Goal: Task Accomplishment & Management: Use online tool/utility

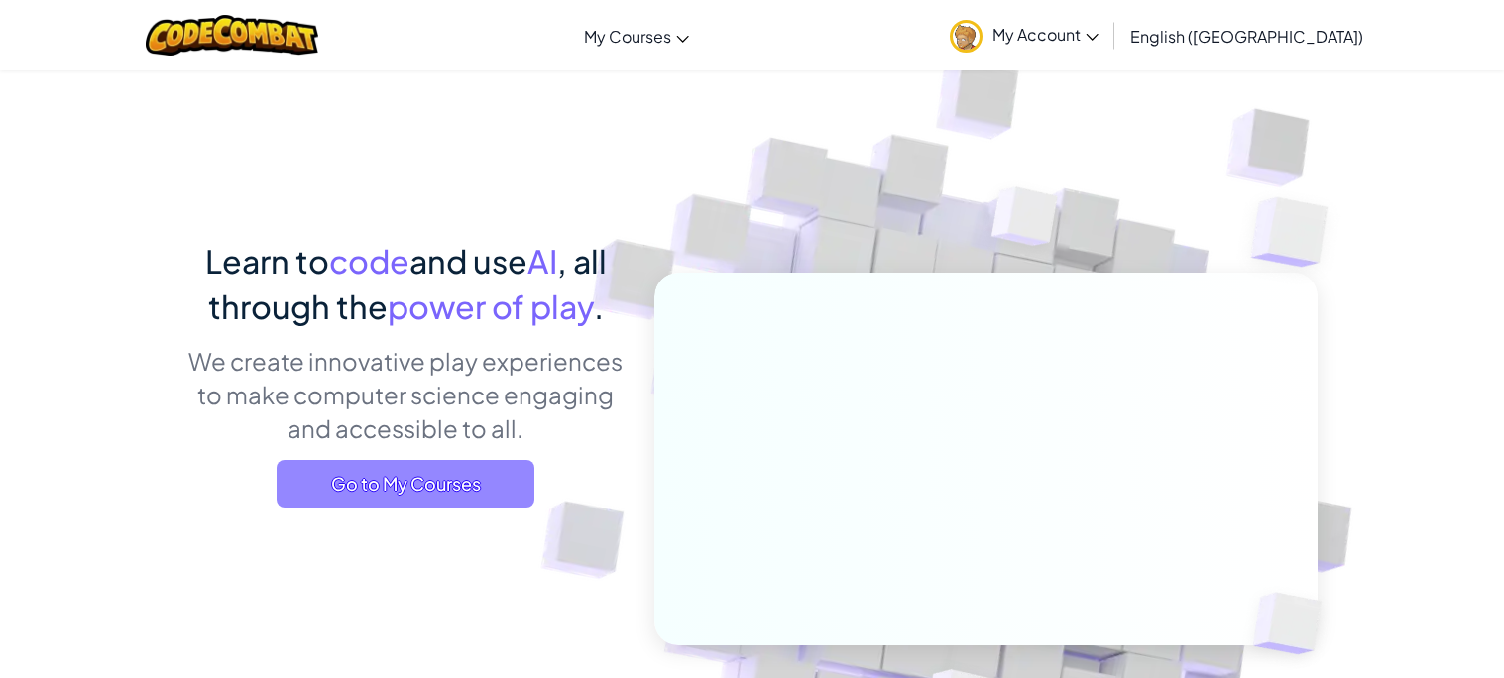
click at [383, 499] on span "Go to My Courses" at bounding box center [406, 484] width 258 height 48
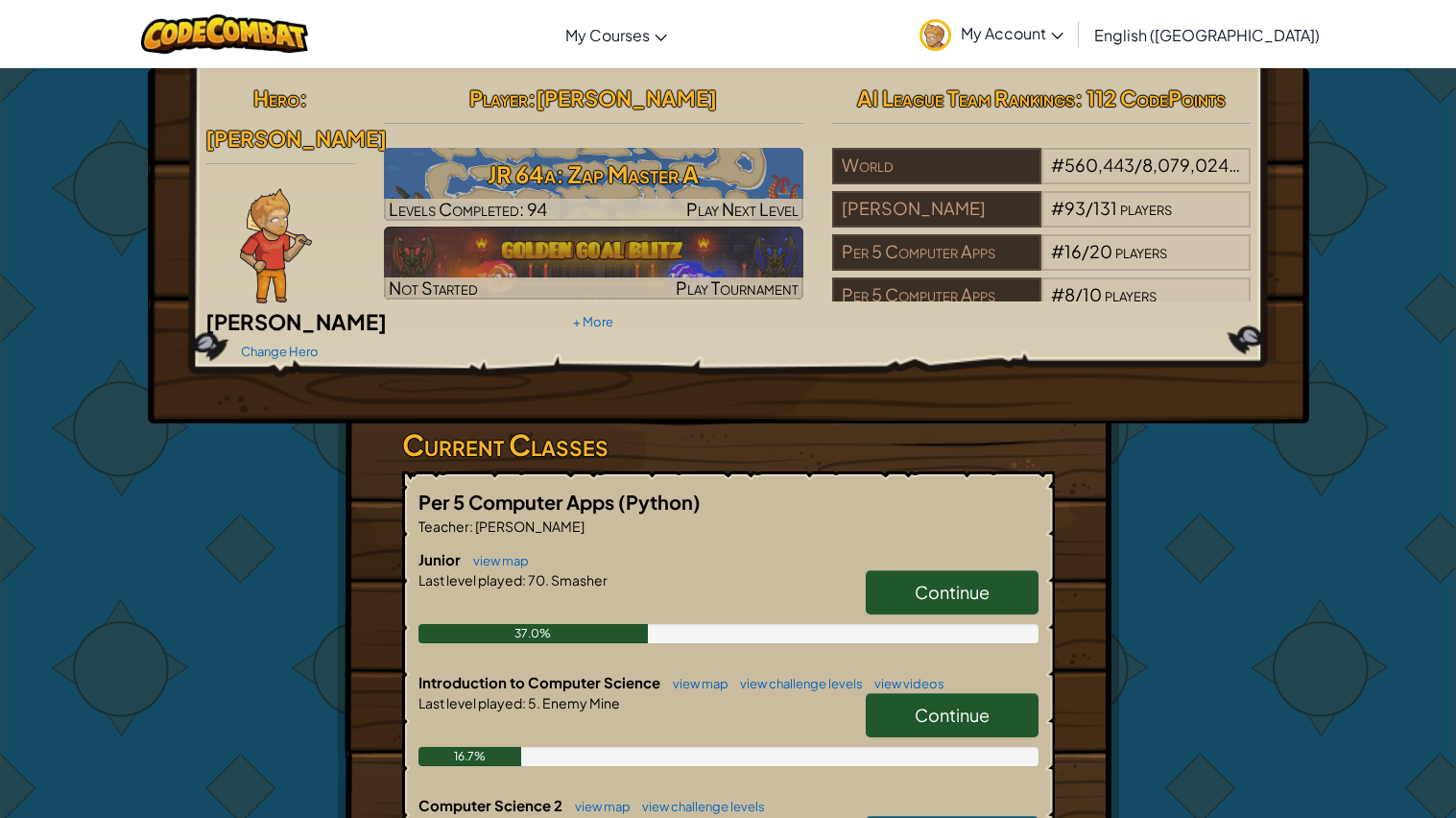
click at [897, 570] on link "Continue" at bounding box center [952, 592] width 172 height 45
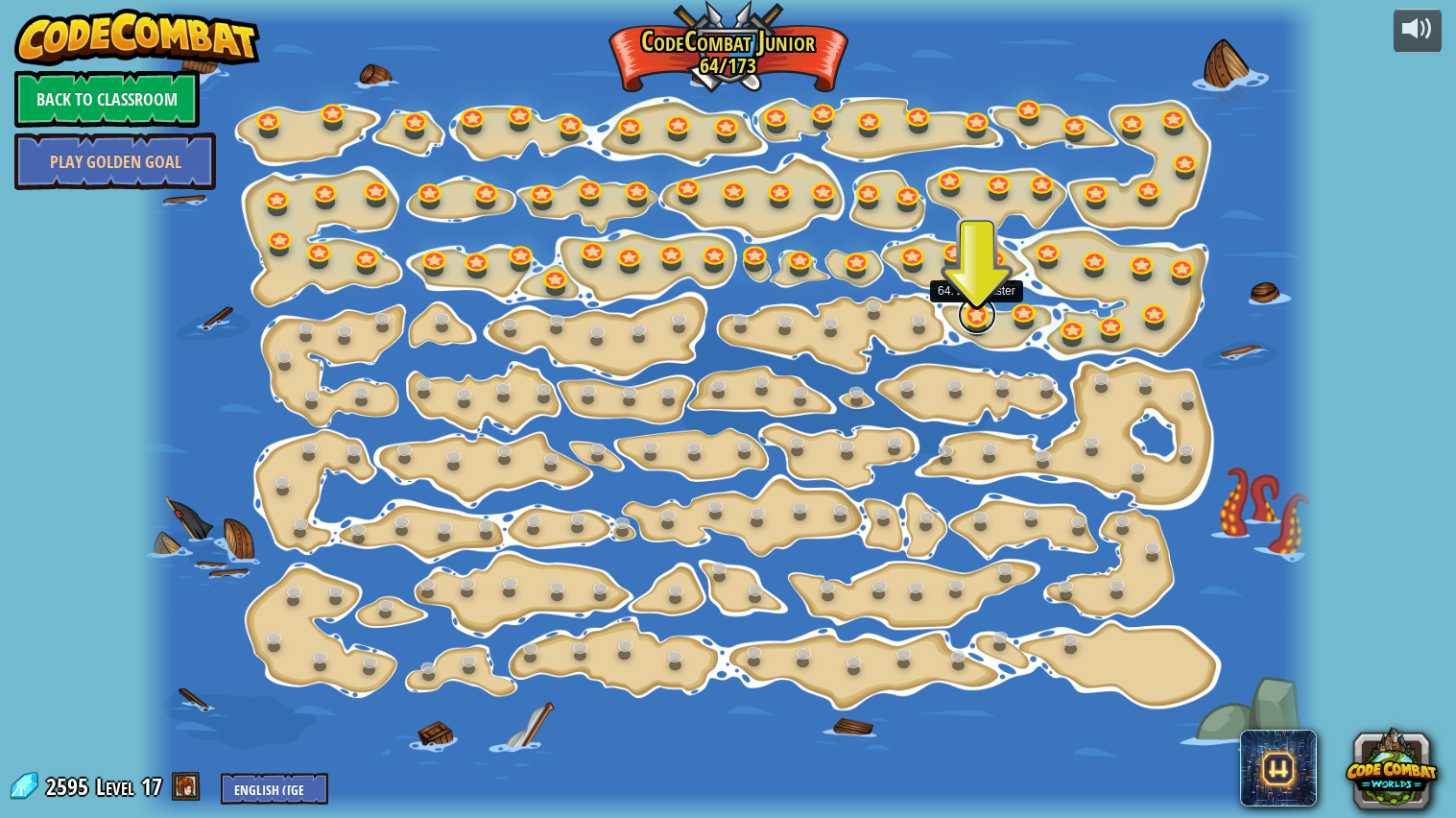
click at [971, 324] on link at bounding box center [977, 315] width 39 height 39
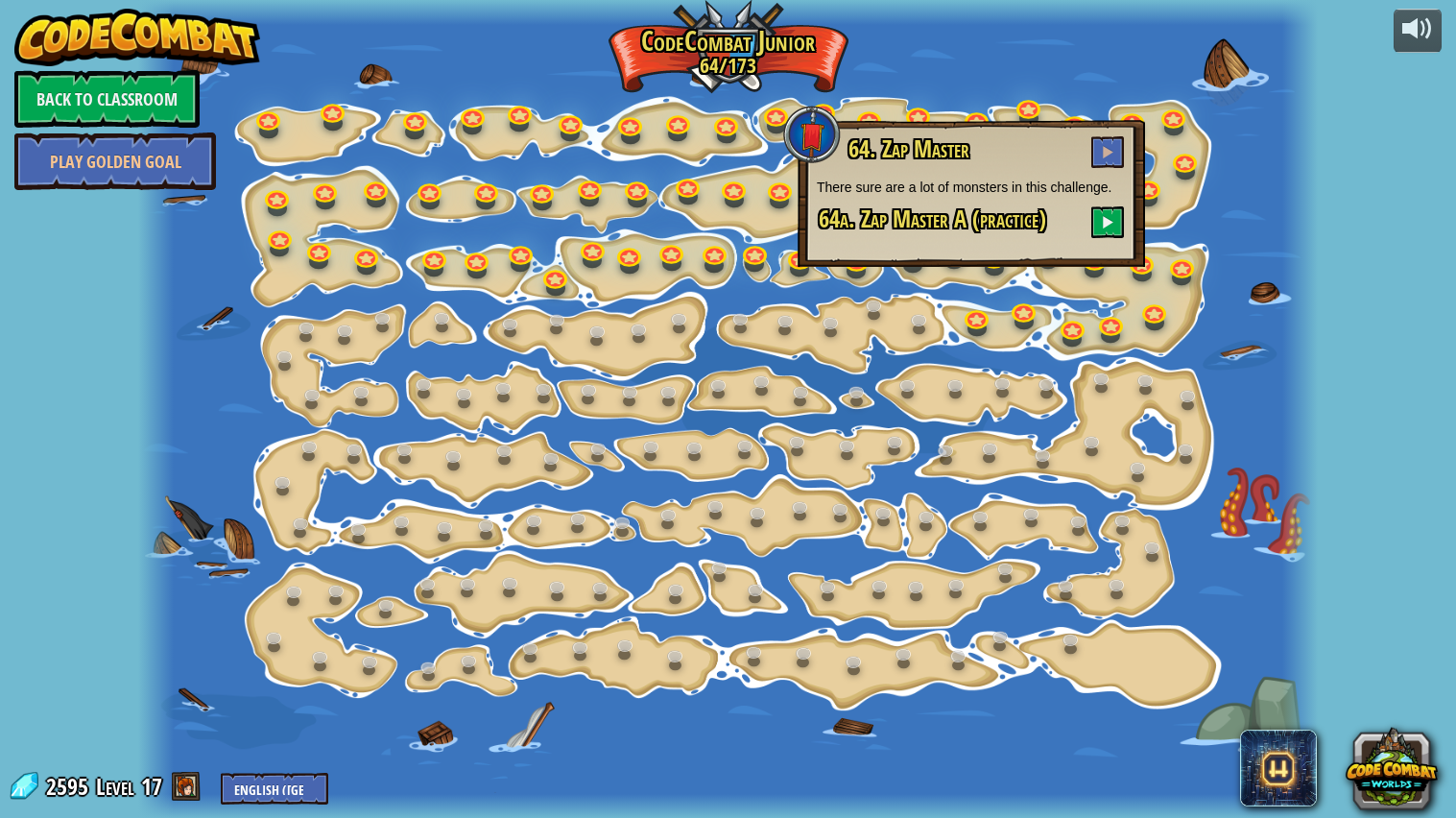
click at [1095, 124] on div "64. Zap Master There sure are a lot of monsters in this challenge. 64a. Zap Mas…" at bounding box center [971, 194] width 348 height 147
click at [919, 323] on link at bounding box center [923, 322] width 39 height 39
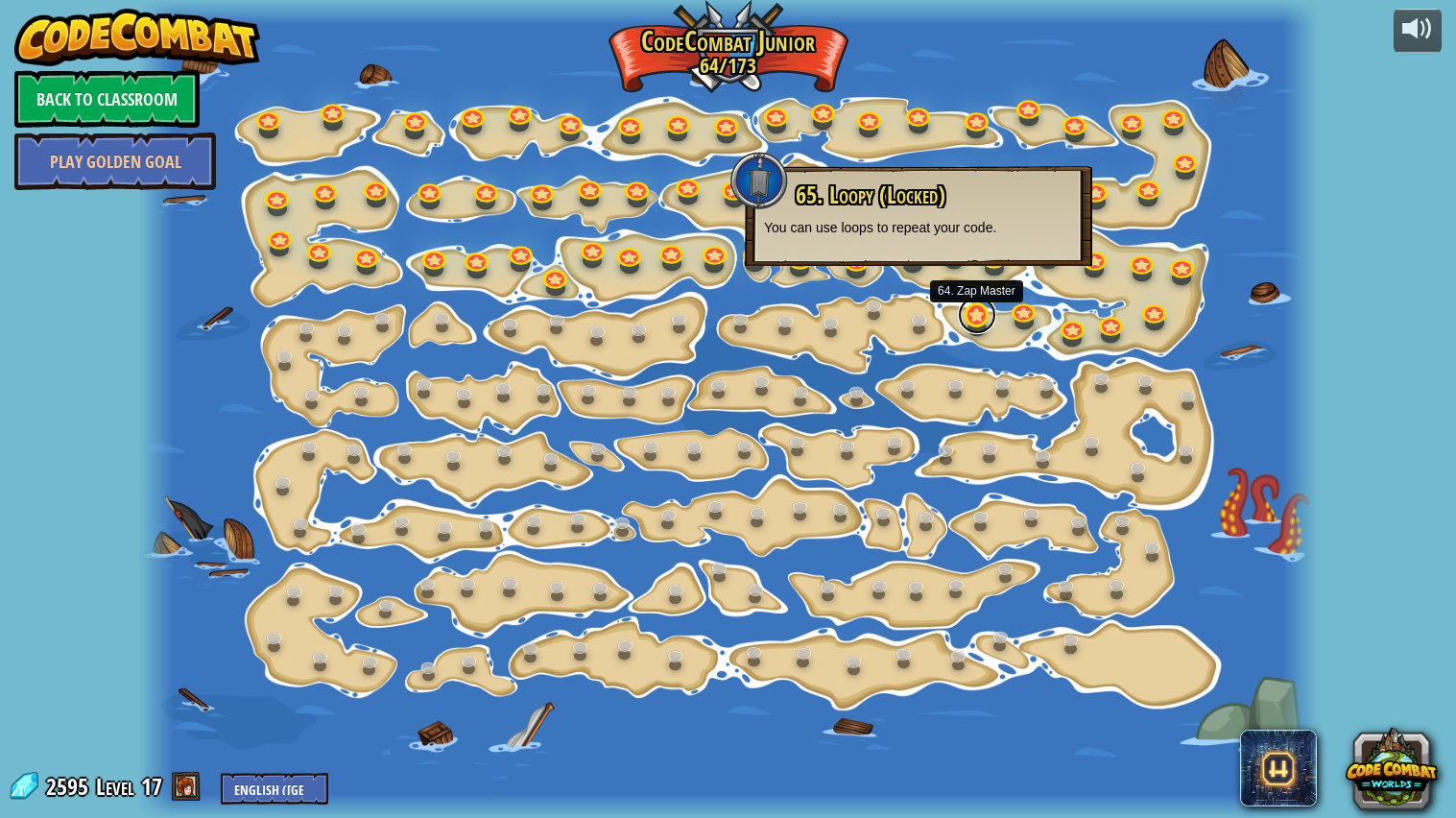
click at [966, 308] on link at bounding box center [977, 315] width 39 height 39
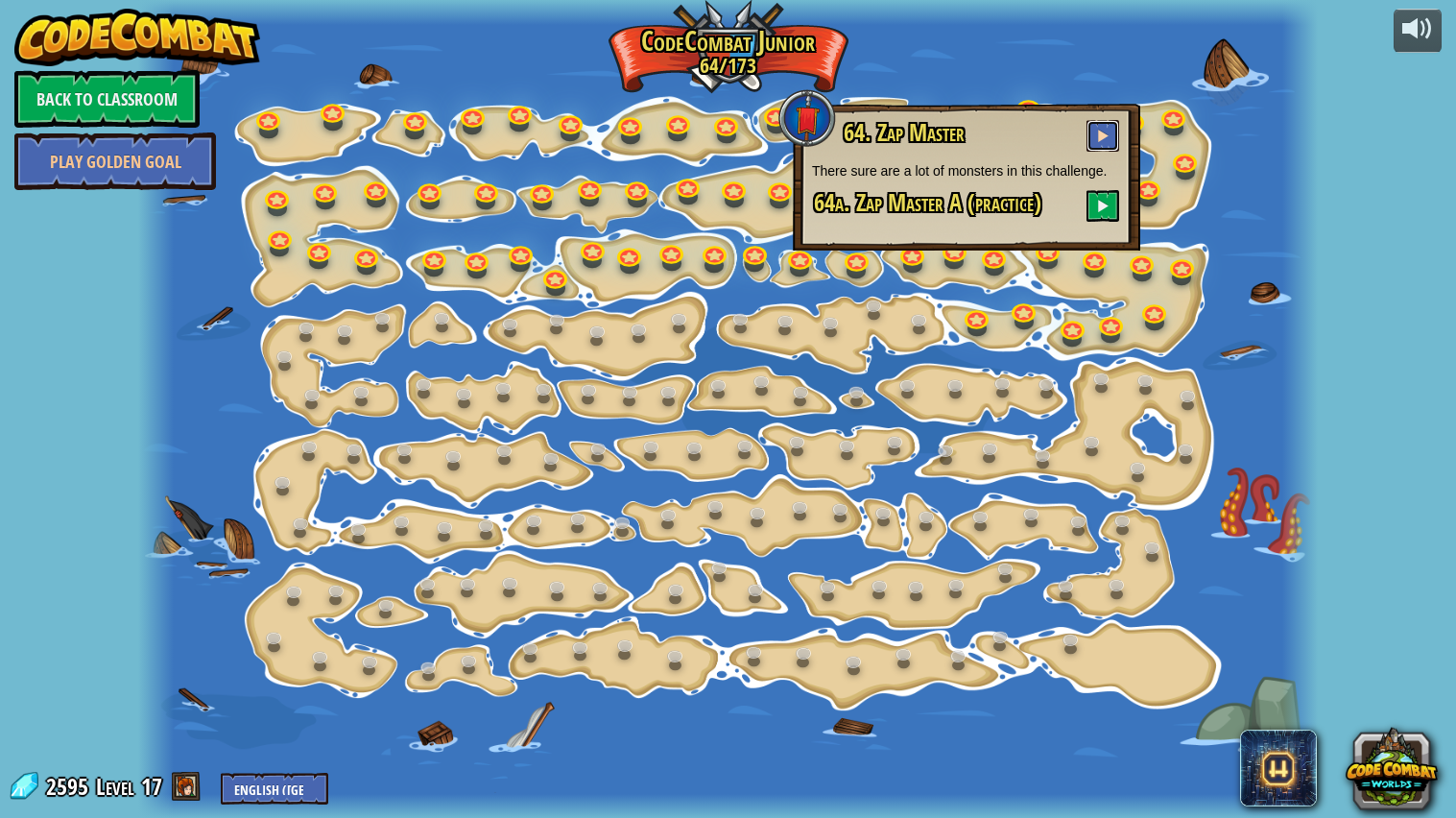
click at [1092, 129] on button at bounding box center [1103, 136] width 33 height 32
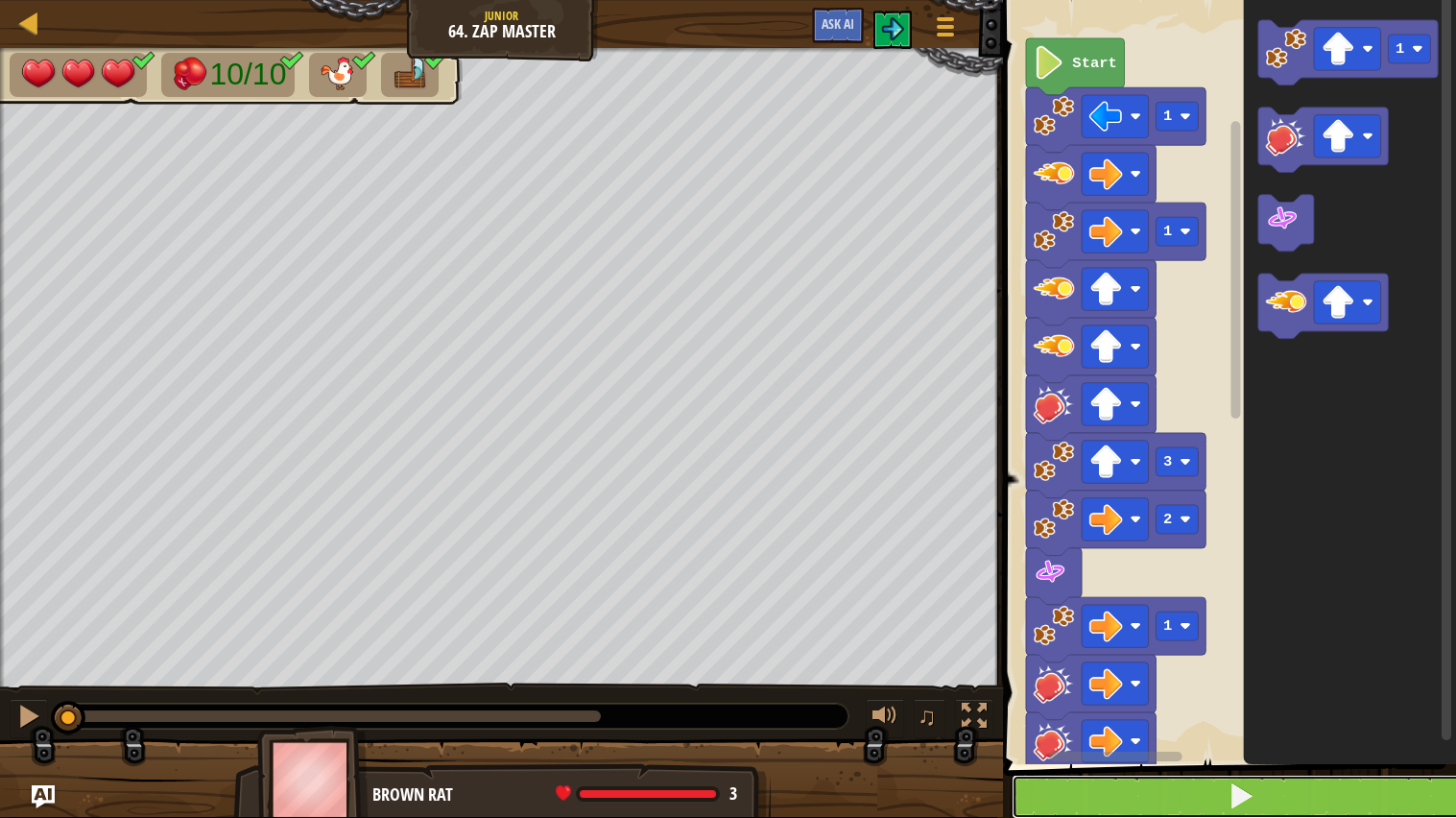
click at [1318, 655] on button at bounding box center [1241, 797] width 459 height 45
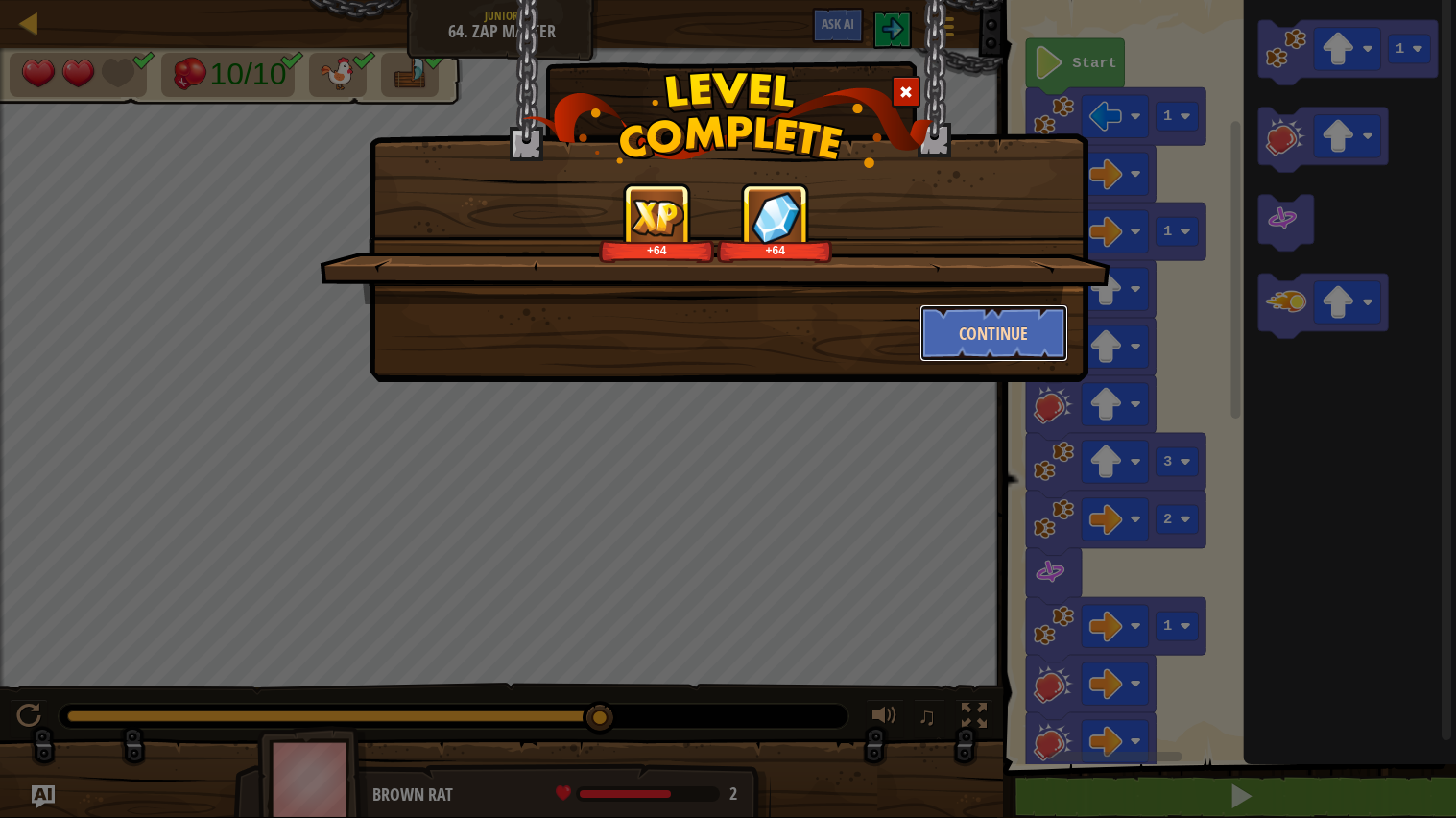
click at [1067, 323] on button "Continue" at bounding box center [994, 332] width 149 height 57
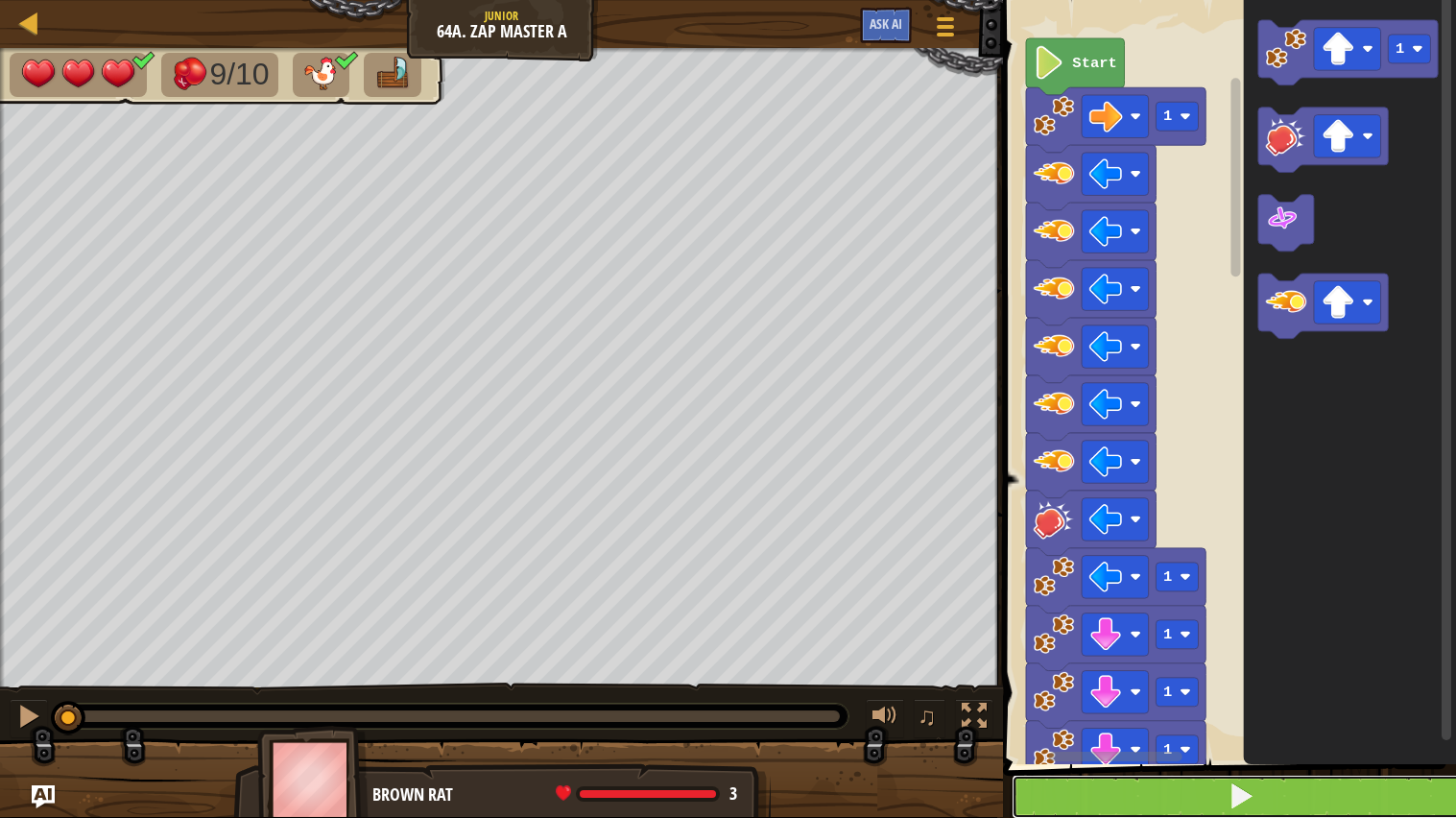
click at [1195, 655] on button at bounding box center [1241, 797] width 459 height 45
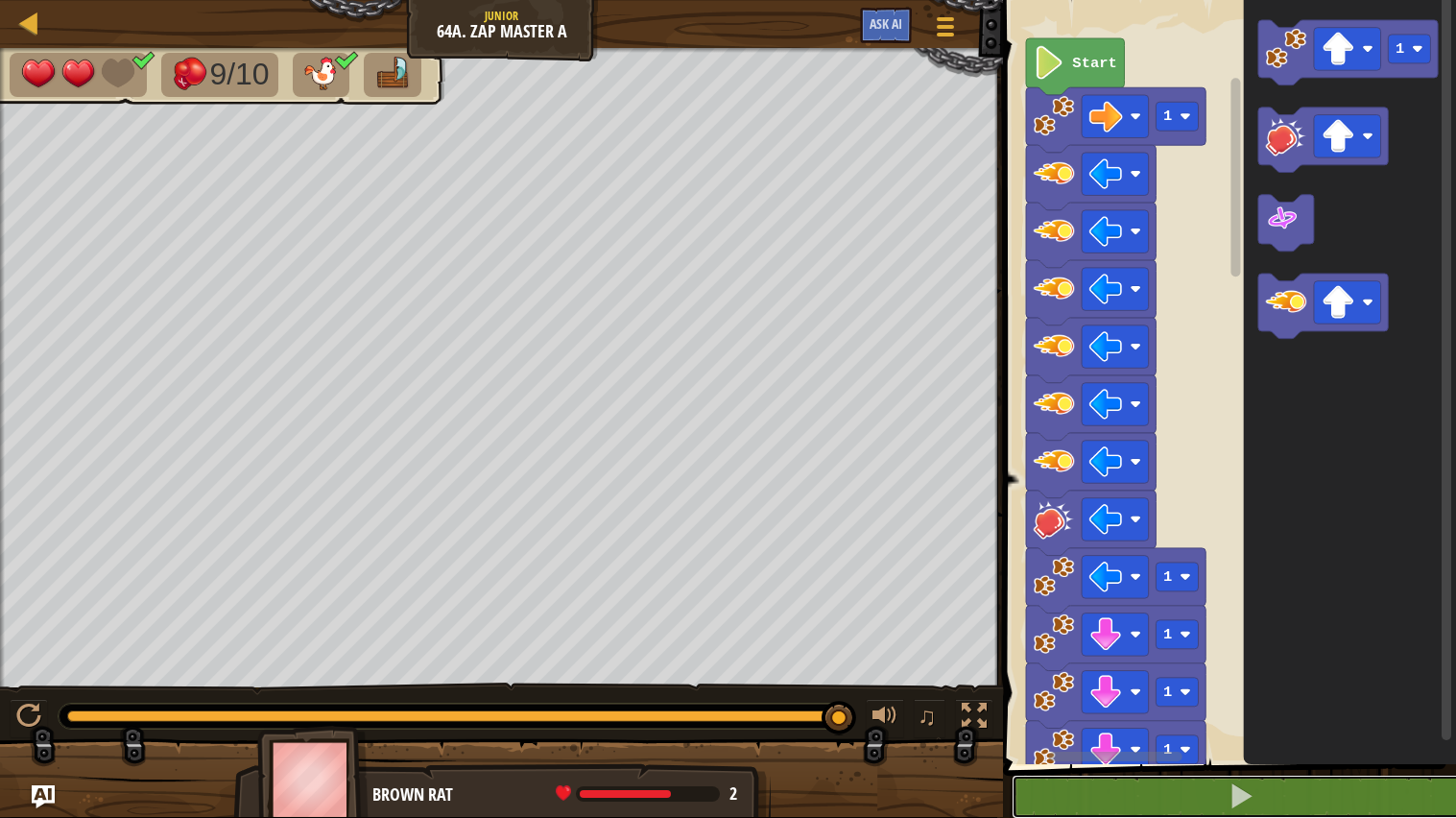
click at [1012, 655] on button at bounding box center [1241, 797] width 459 height 45
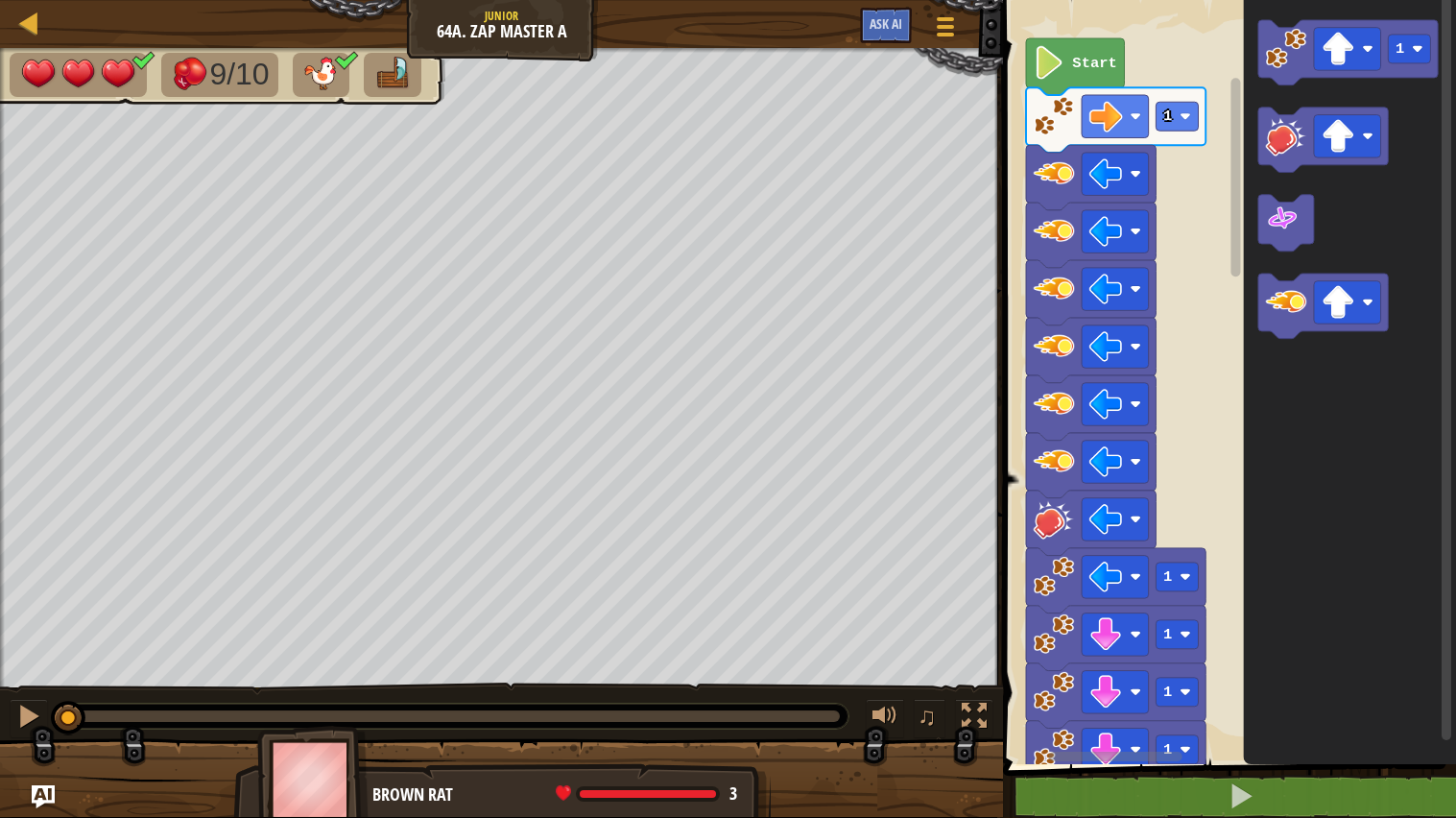
click at [1349, 572] on icon "Blockly Workspace" at bounding box center [1350, 377] width 213 height 773
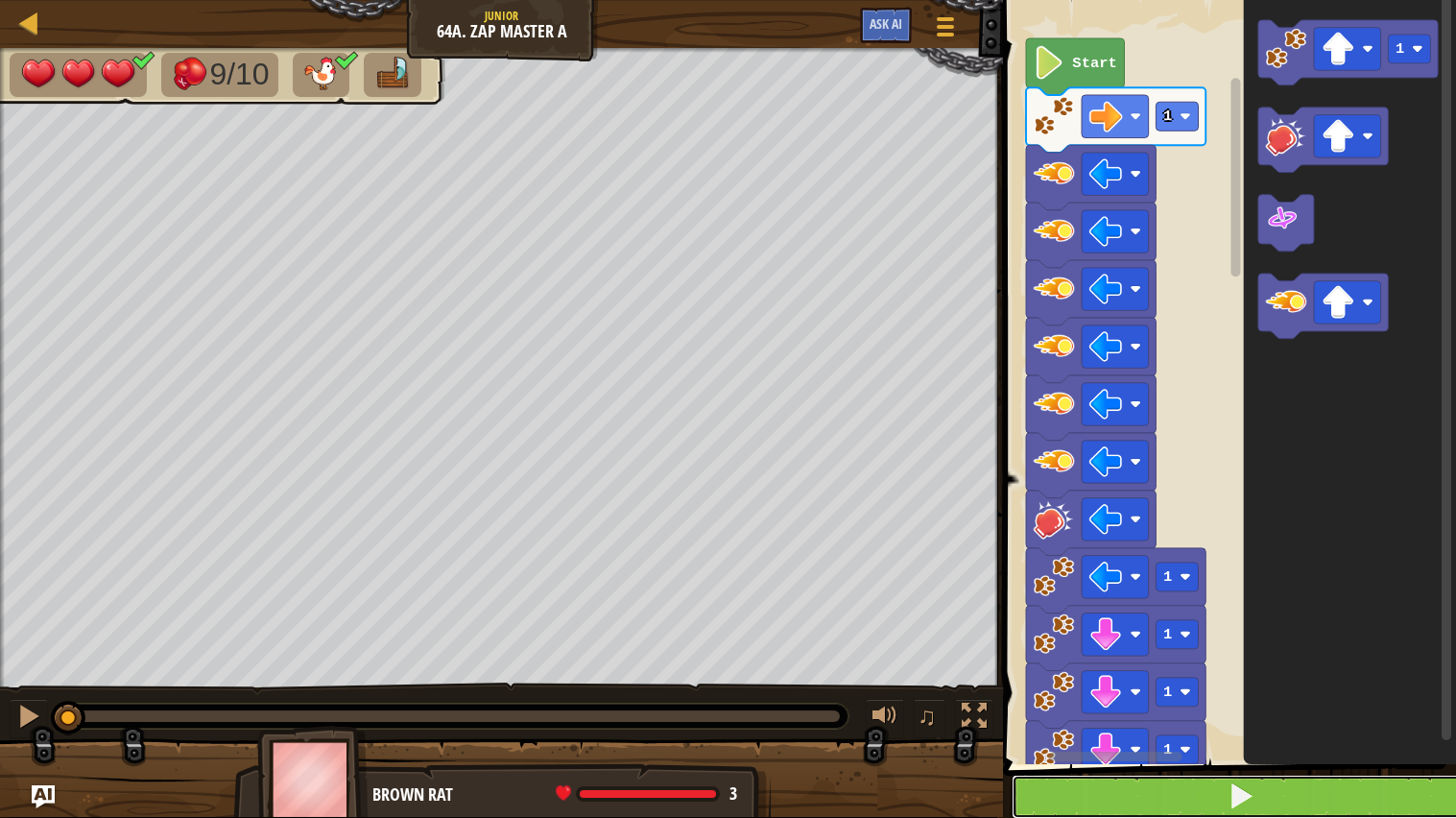
click at [1155, 655] on button at bounding box center [1241, 797] width 459 height 45
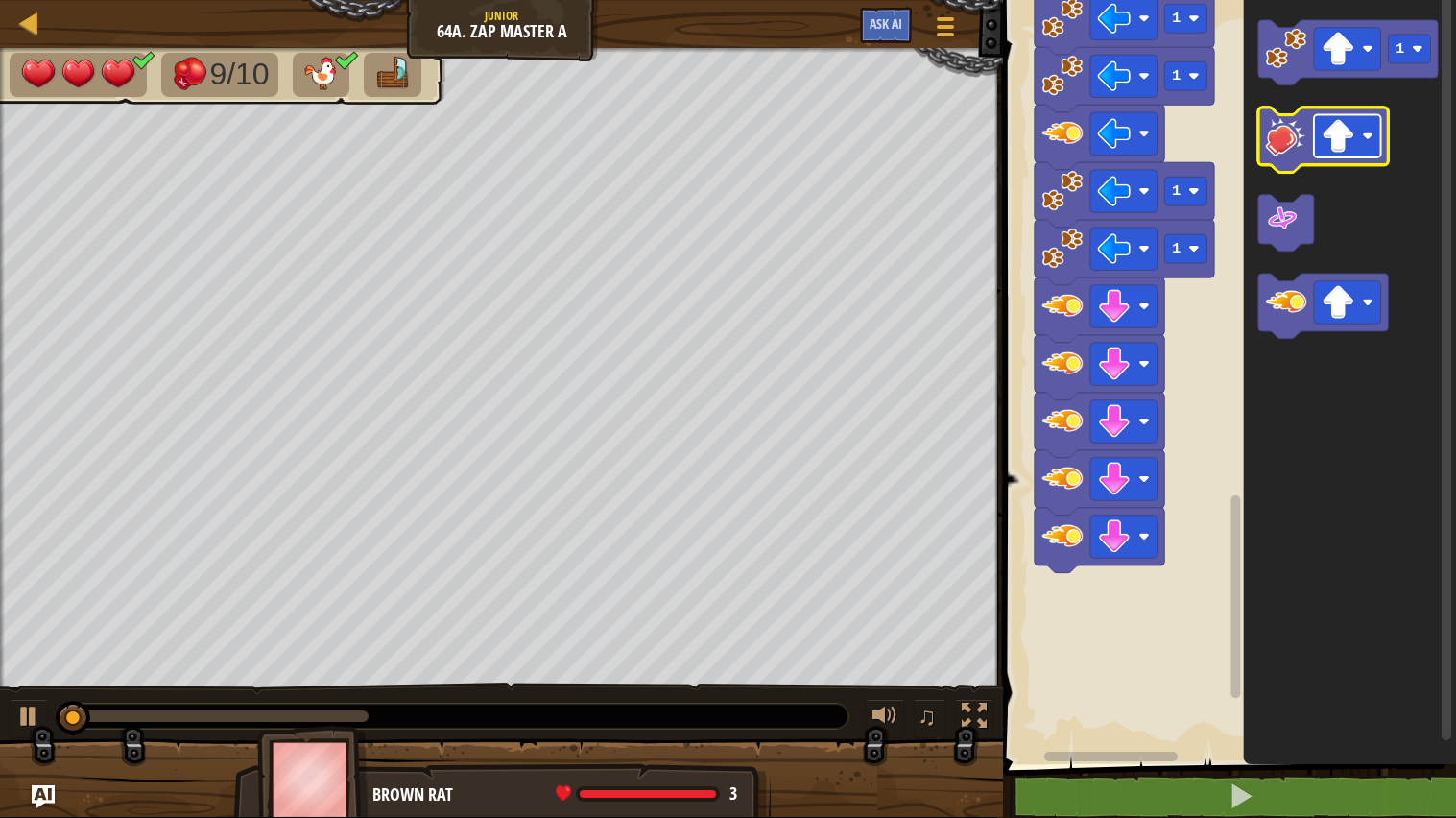
click at [1336, 139] on image "Blockly Workspace" at bounding box center [1338, 136] width 34 height 34
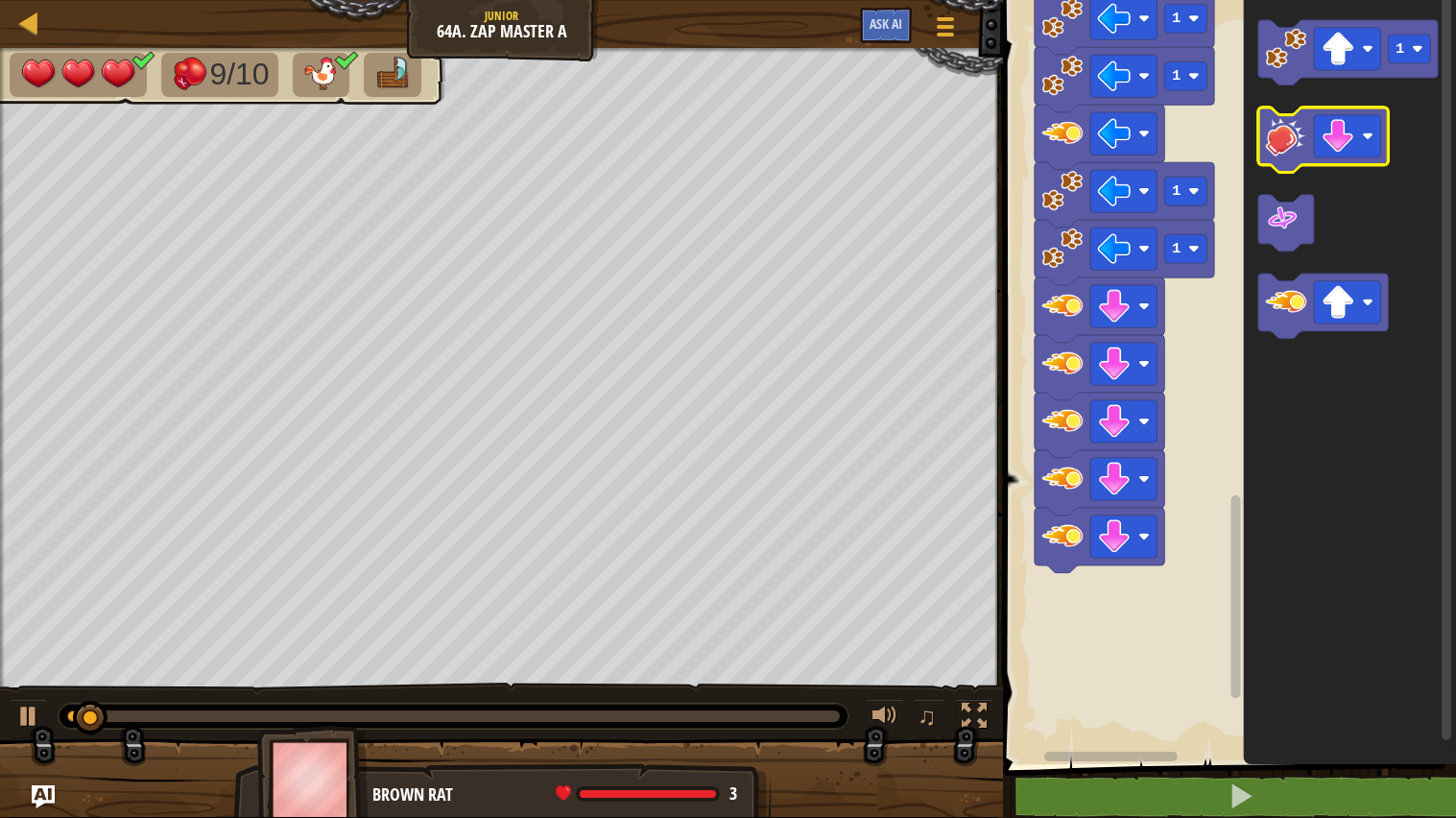
click at [1288, 129] on image "Blockly Workspace" at bounding box center [1287, 136] width 42 height 42
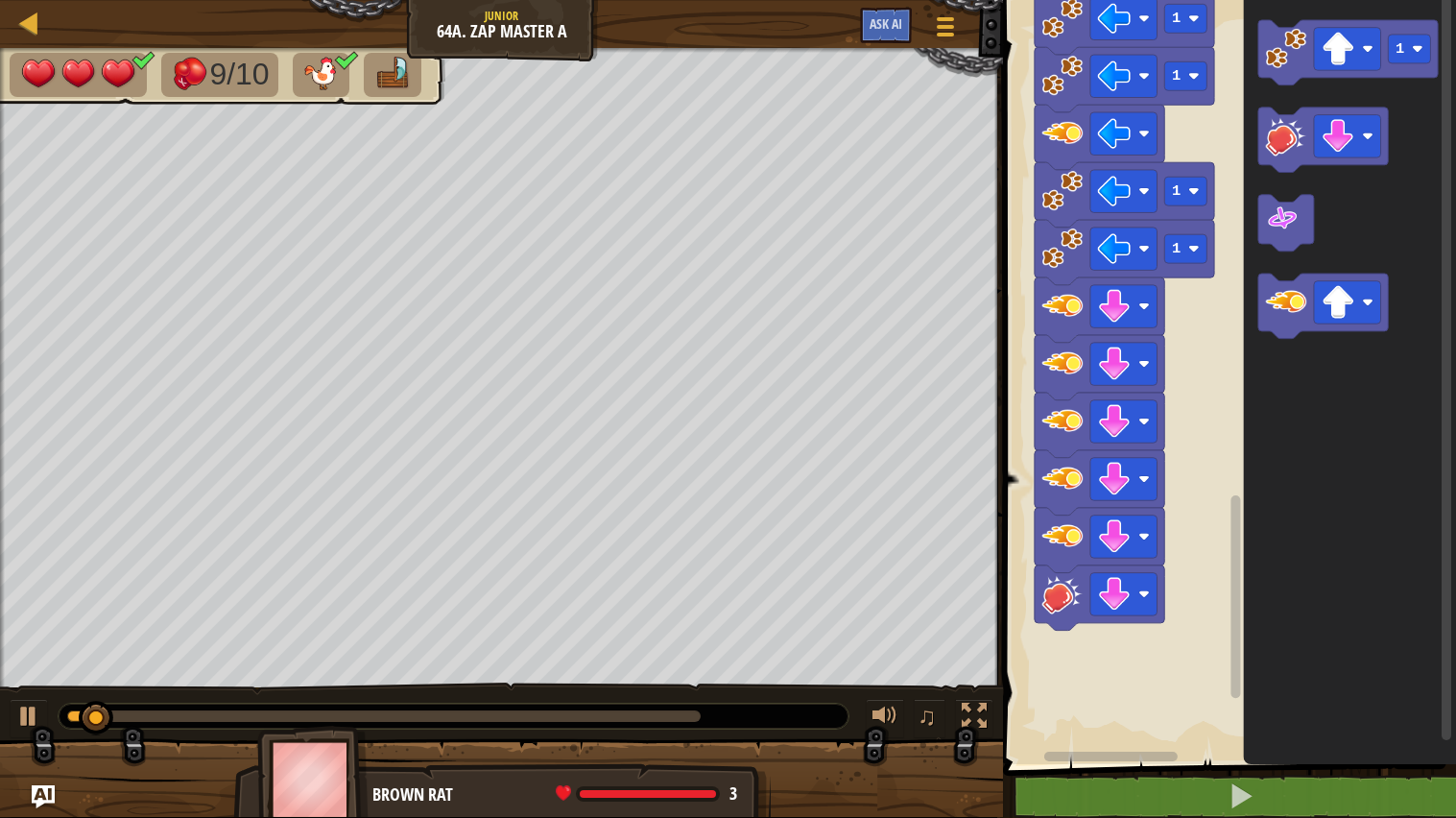
click at [512, 655] on div "0:19.7 Now: 0:01.3 Max: 0:28.8" at bounding box center [383, 716] width 633 height 12
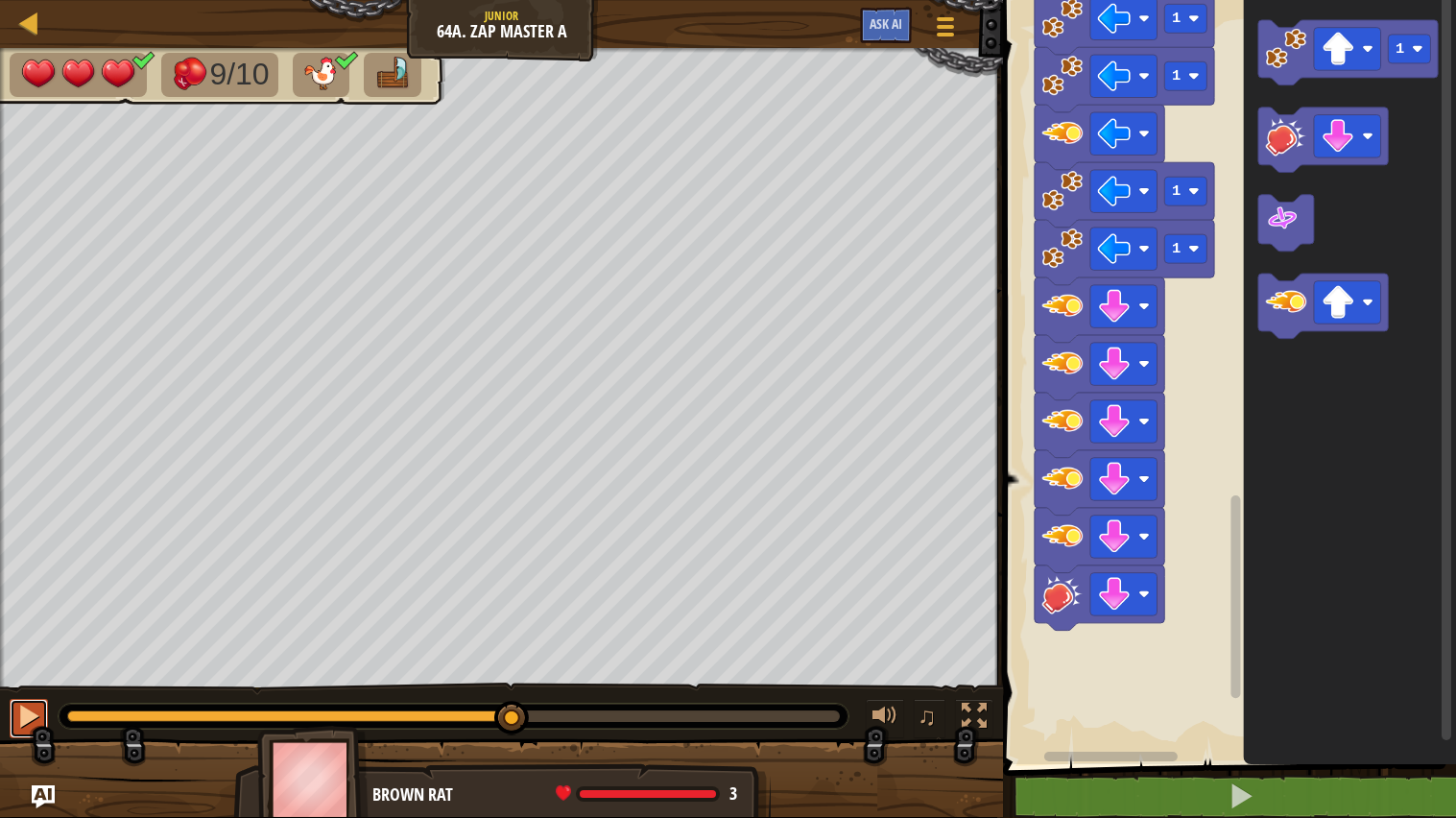
click at [10, 655] on button at bounding box center [29, 718] width 39 height 40
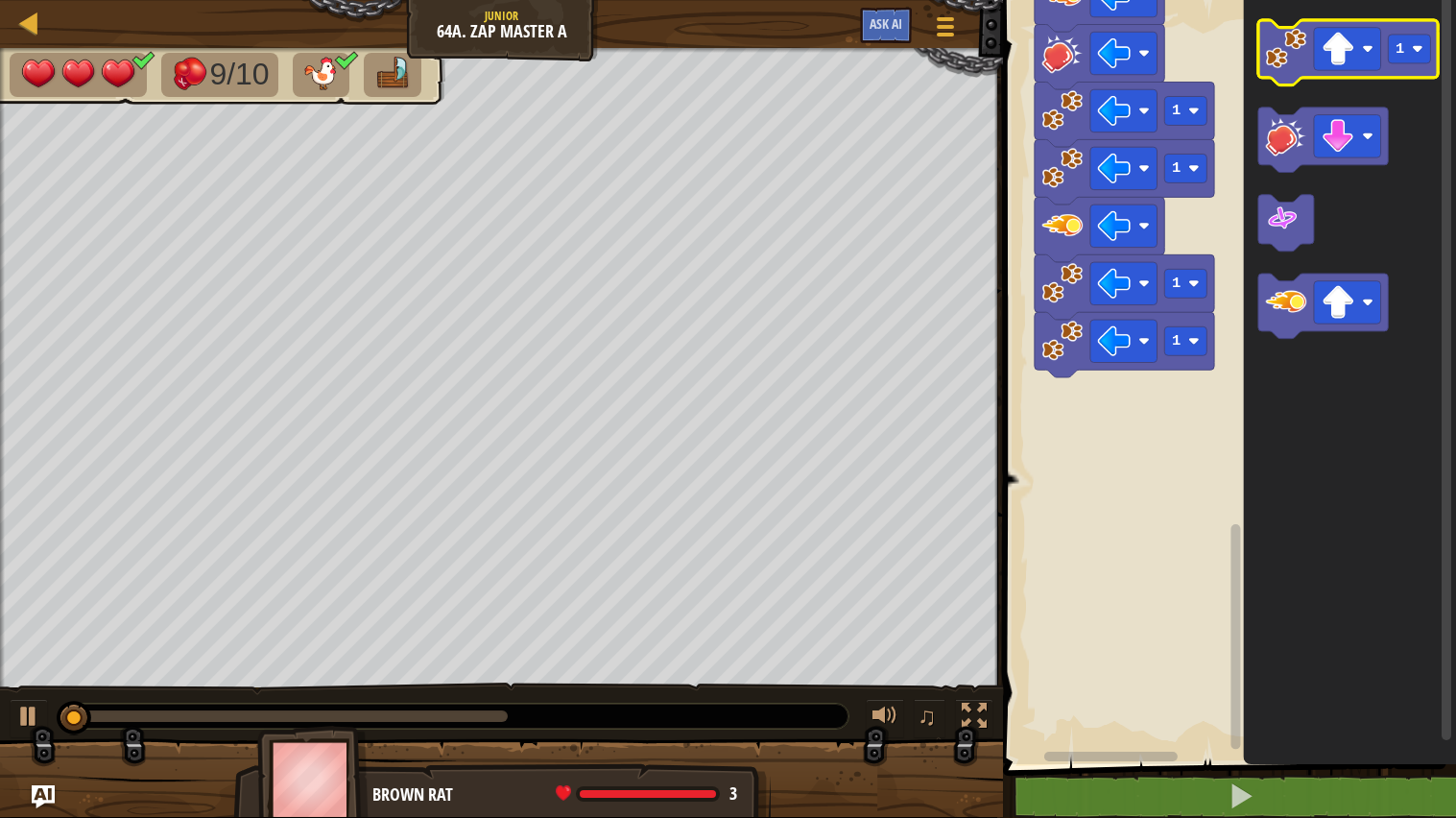
click at [1271, 38] on image "Blockly Workspace" at bounding box center [1287, 48] width 42 height 42
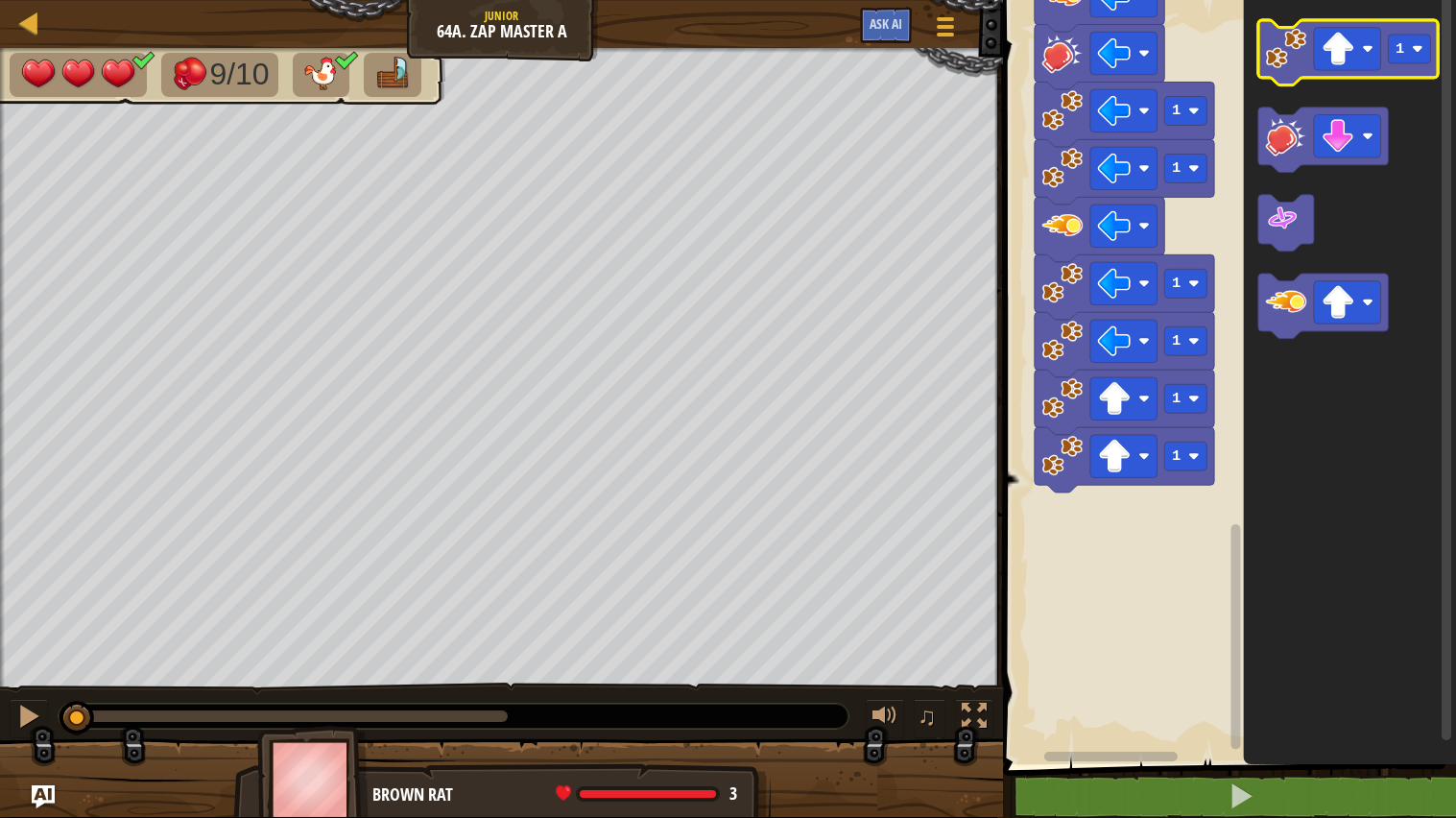
click at [1271, 38] on image "Blockly Workspace" at bounding box center [1287, 48] width 42 height 42
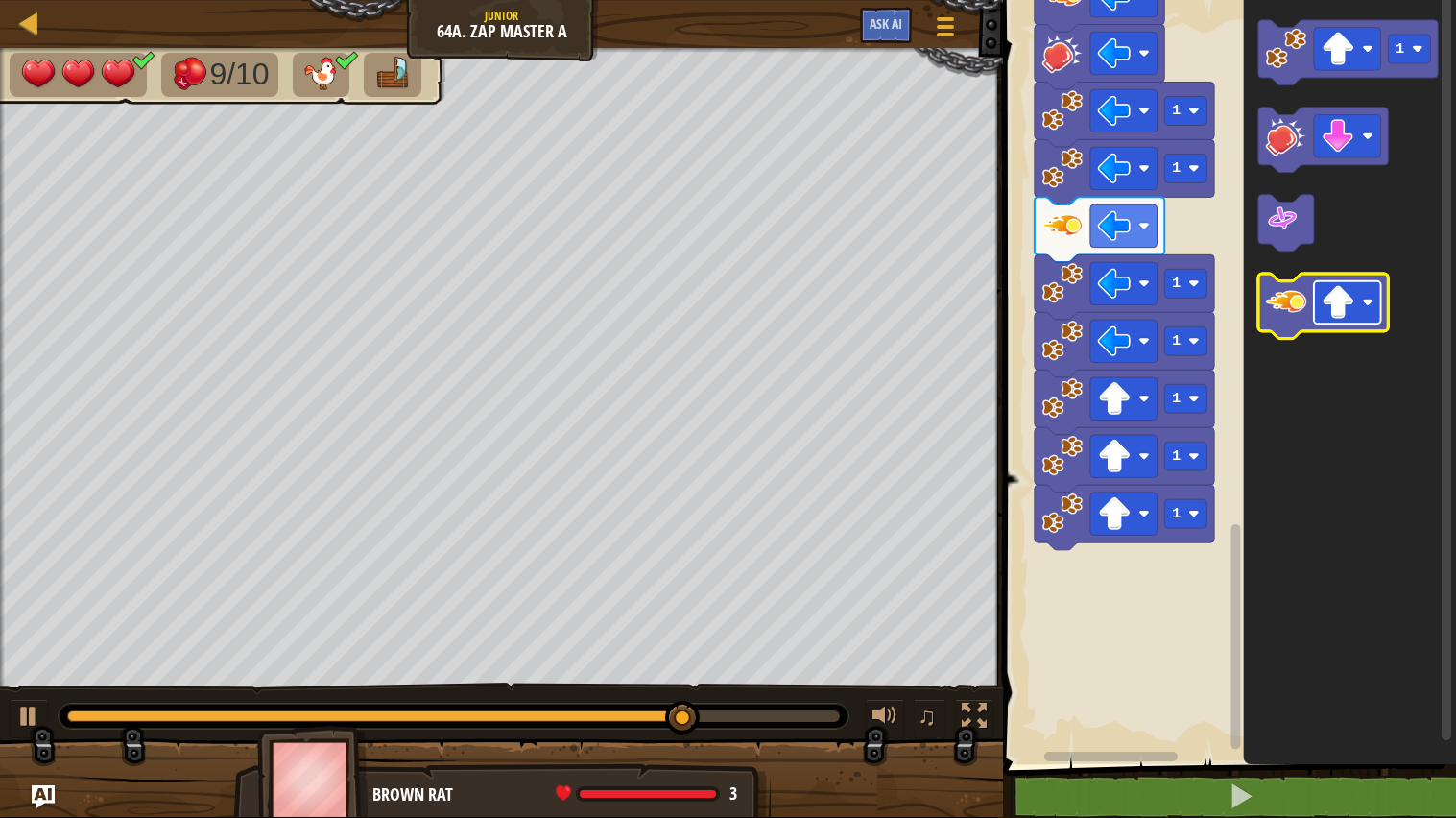
click at [1371, 313] on rect "Blockly Workspace" at bounding box center [1347, 302] width 67 height 43
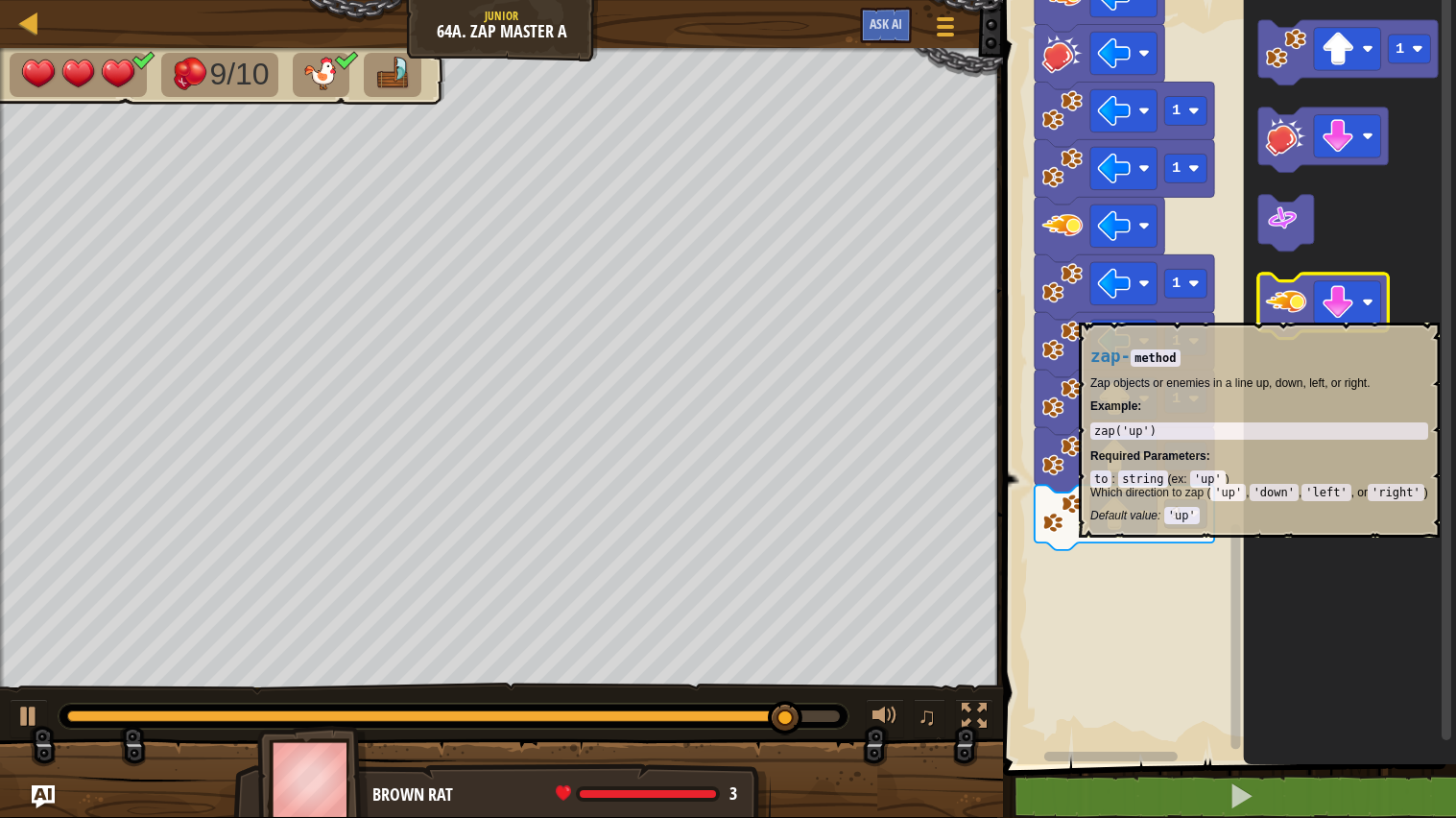
click at [1278, 313] on image "Blockly Workspace" at bounding box center [1287, 301] width 42 height 42
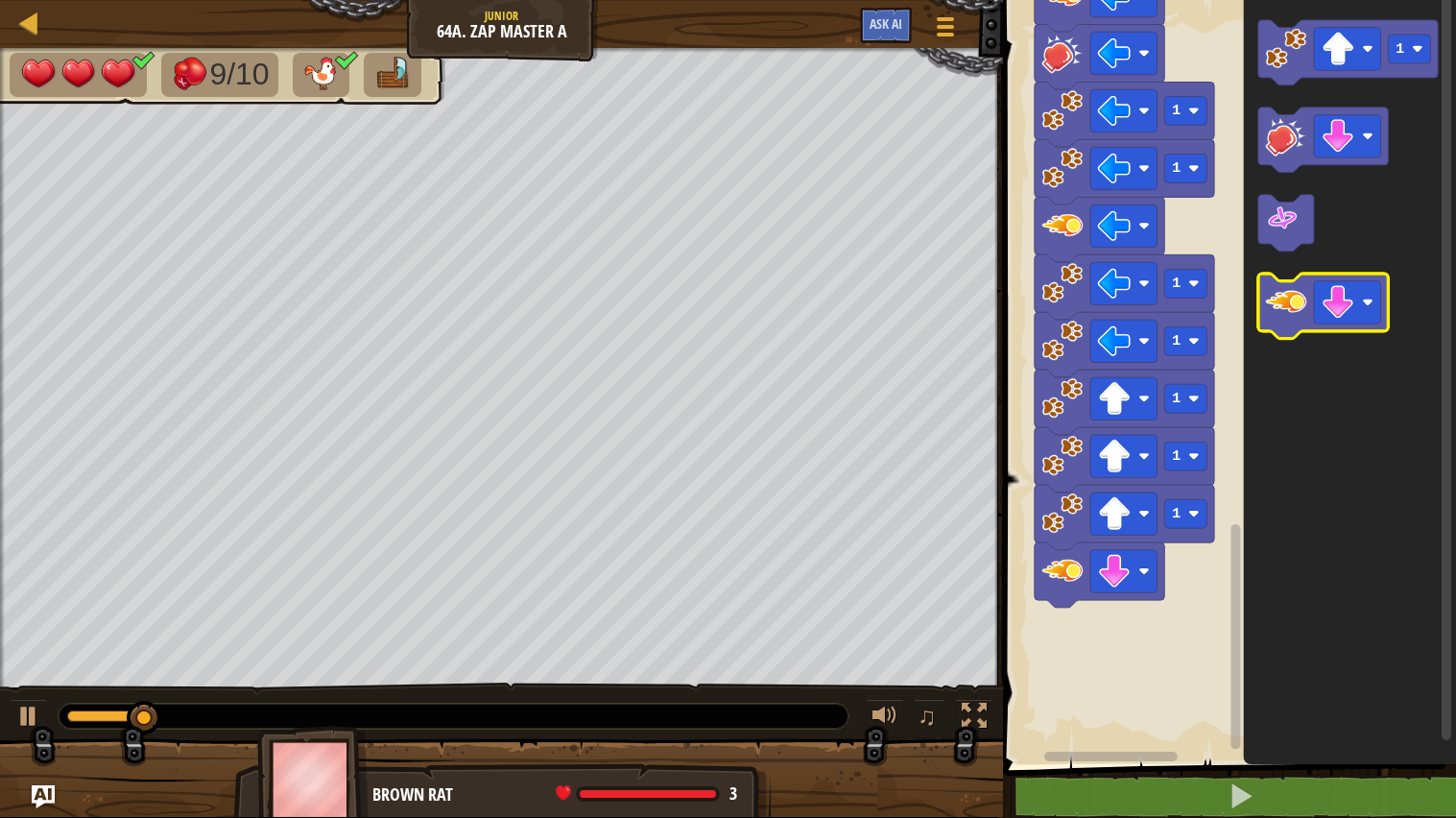
click at [1278, 313] on image "Blockly Workspace" at bounding box center [1287, 301] width 42 height 42
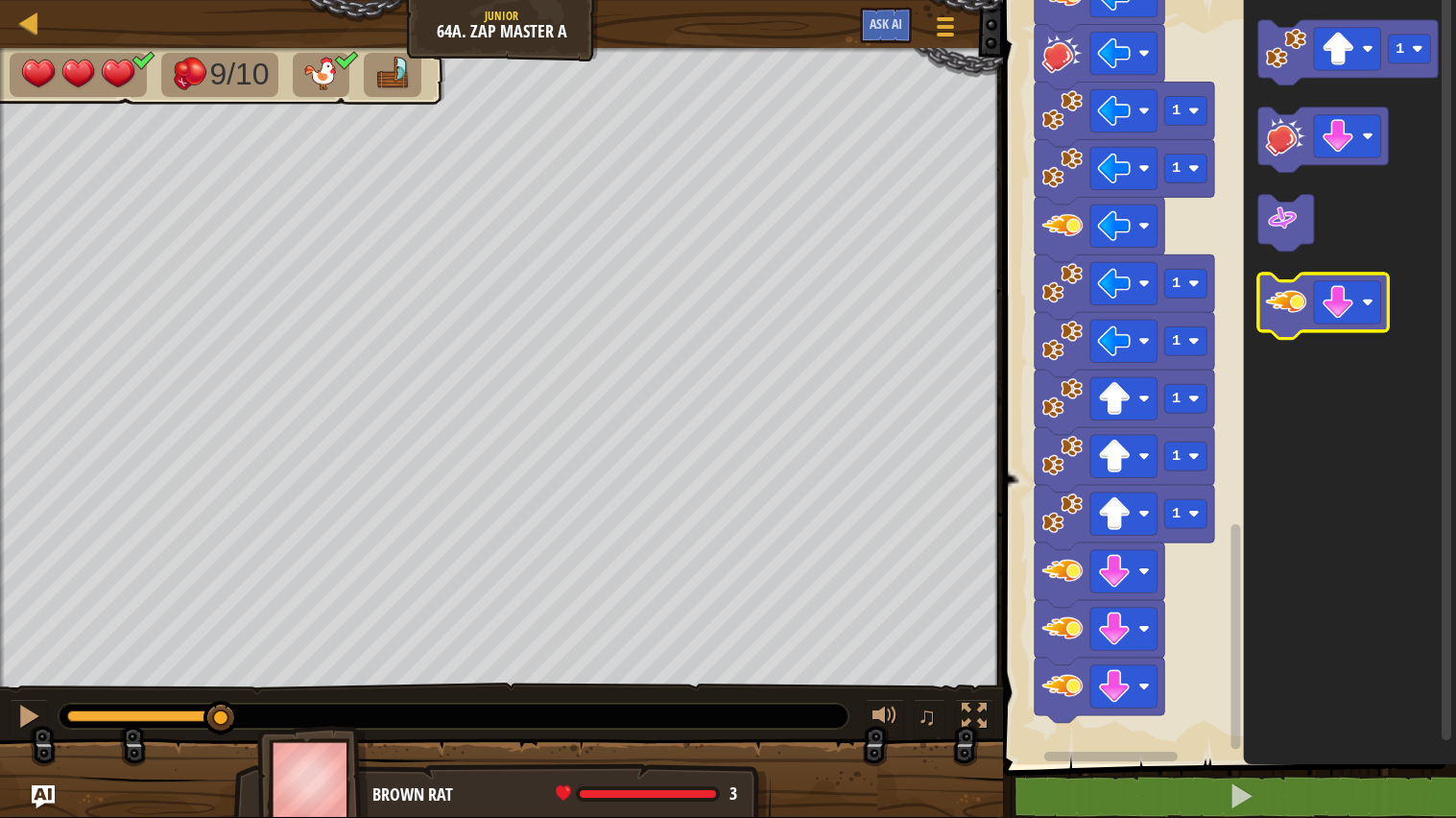
click at [1278, 313] on image "Blockly Workspace" at bounding box center [1287, 301] width 42 height 42
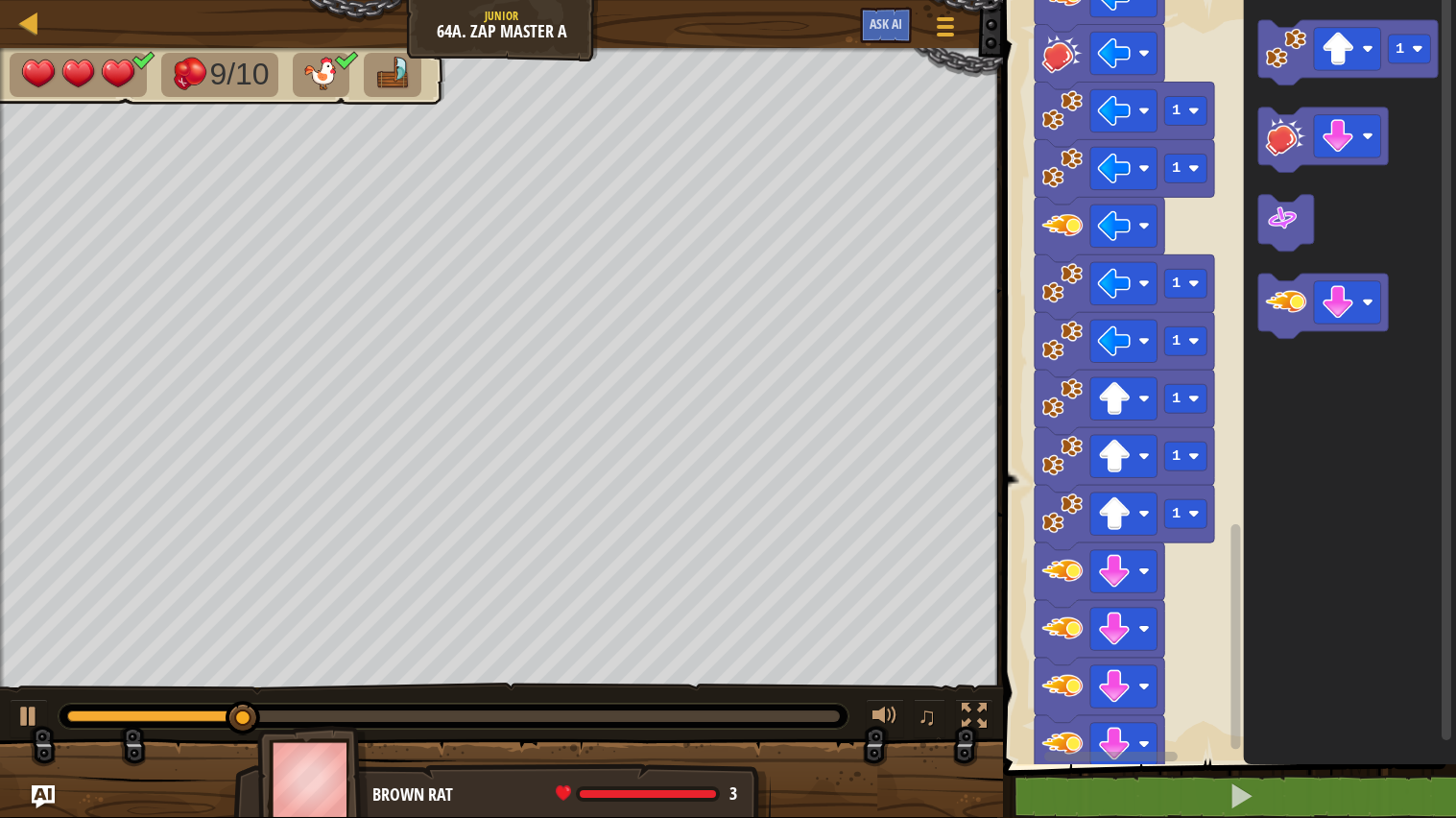
click at [752, 655] on div at bounding box center [453, 716] width 773 height 12
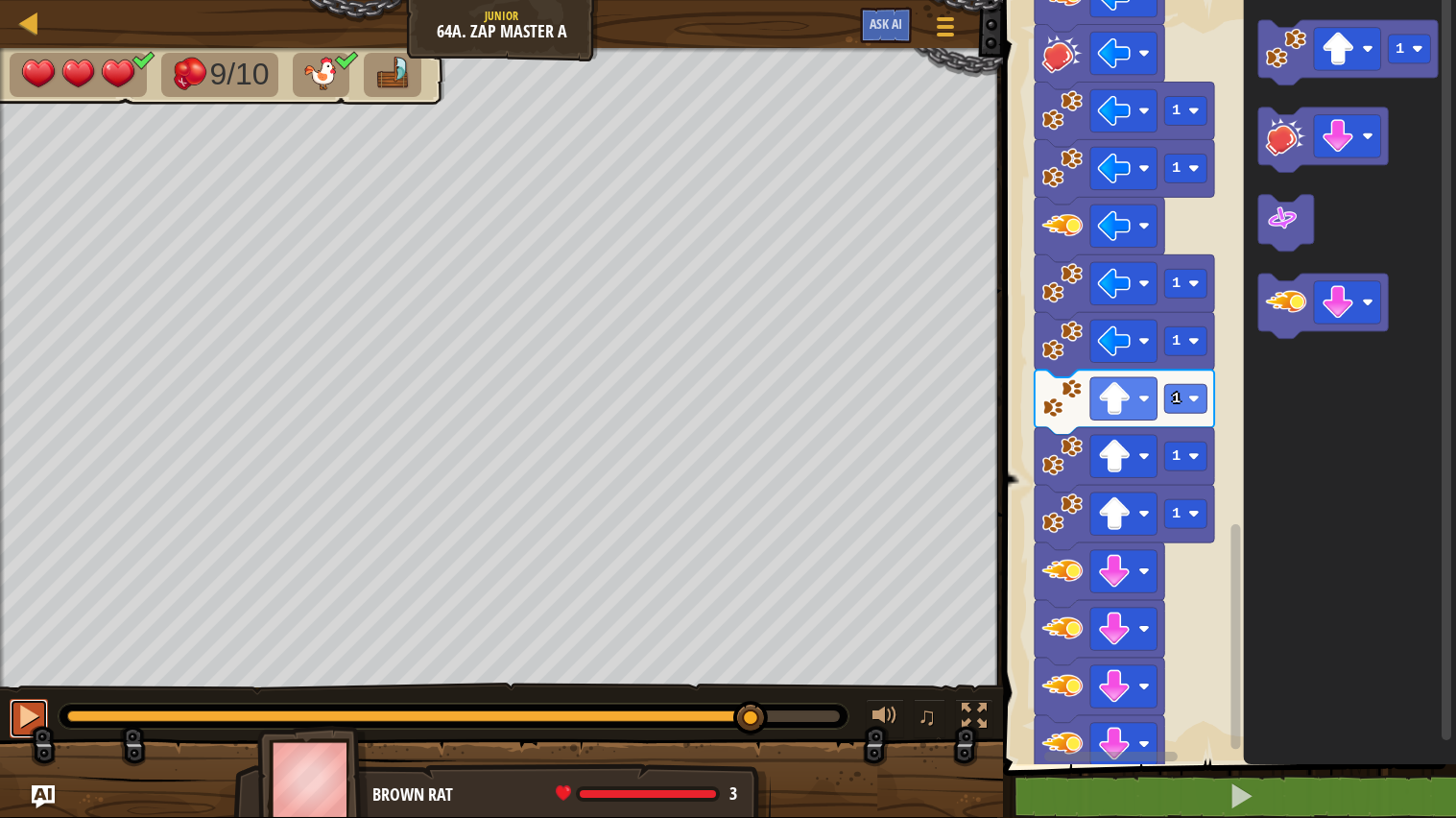
click at [46, 655] on button at bounding box center [29, 718] width 39 height 40
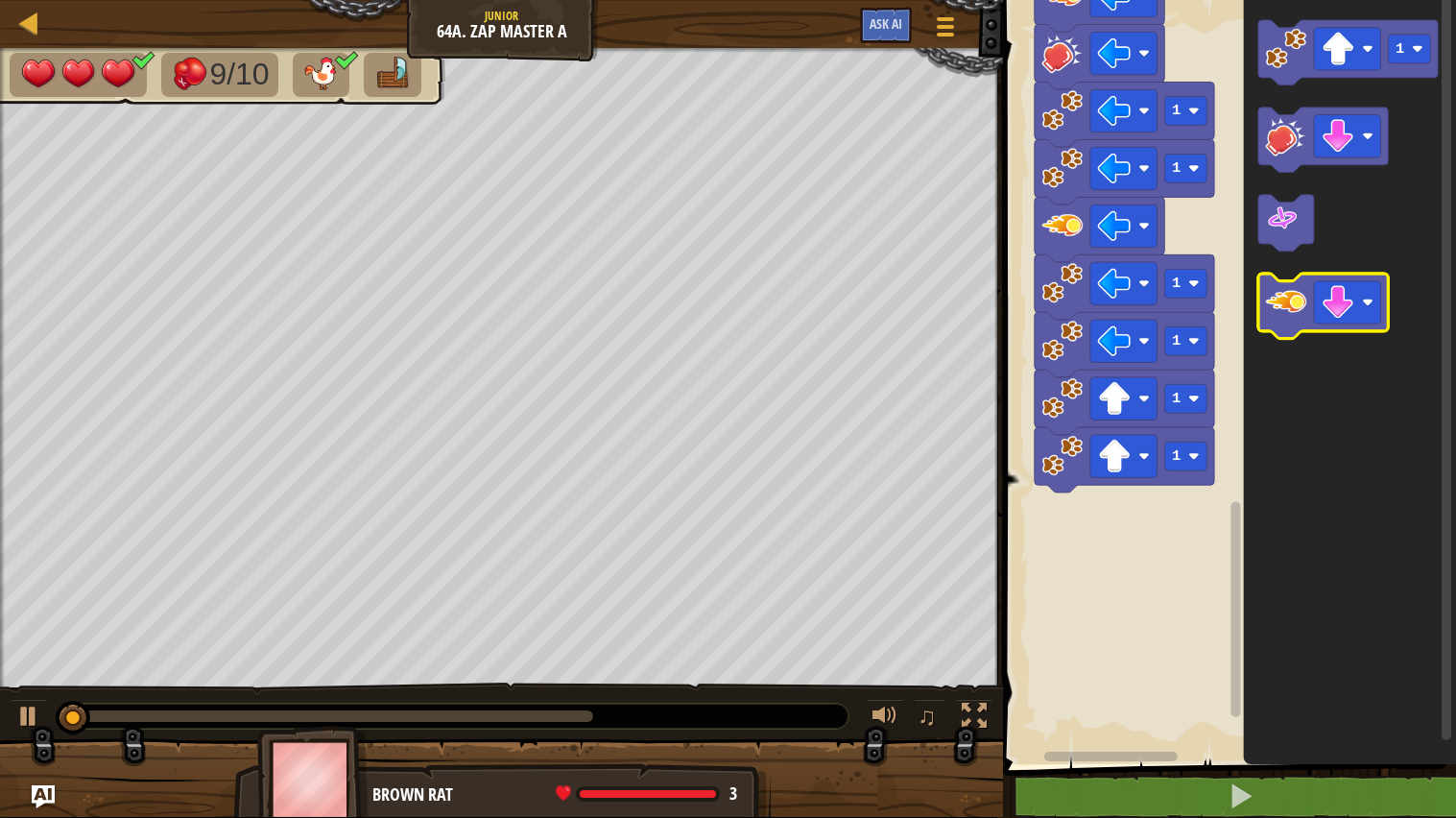
click at [1262, 296] on icon "Blockly Workspace" at bounding box center [1323, 306] width 130 height 65
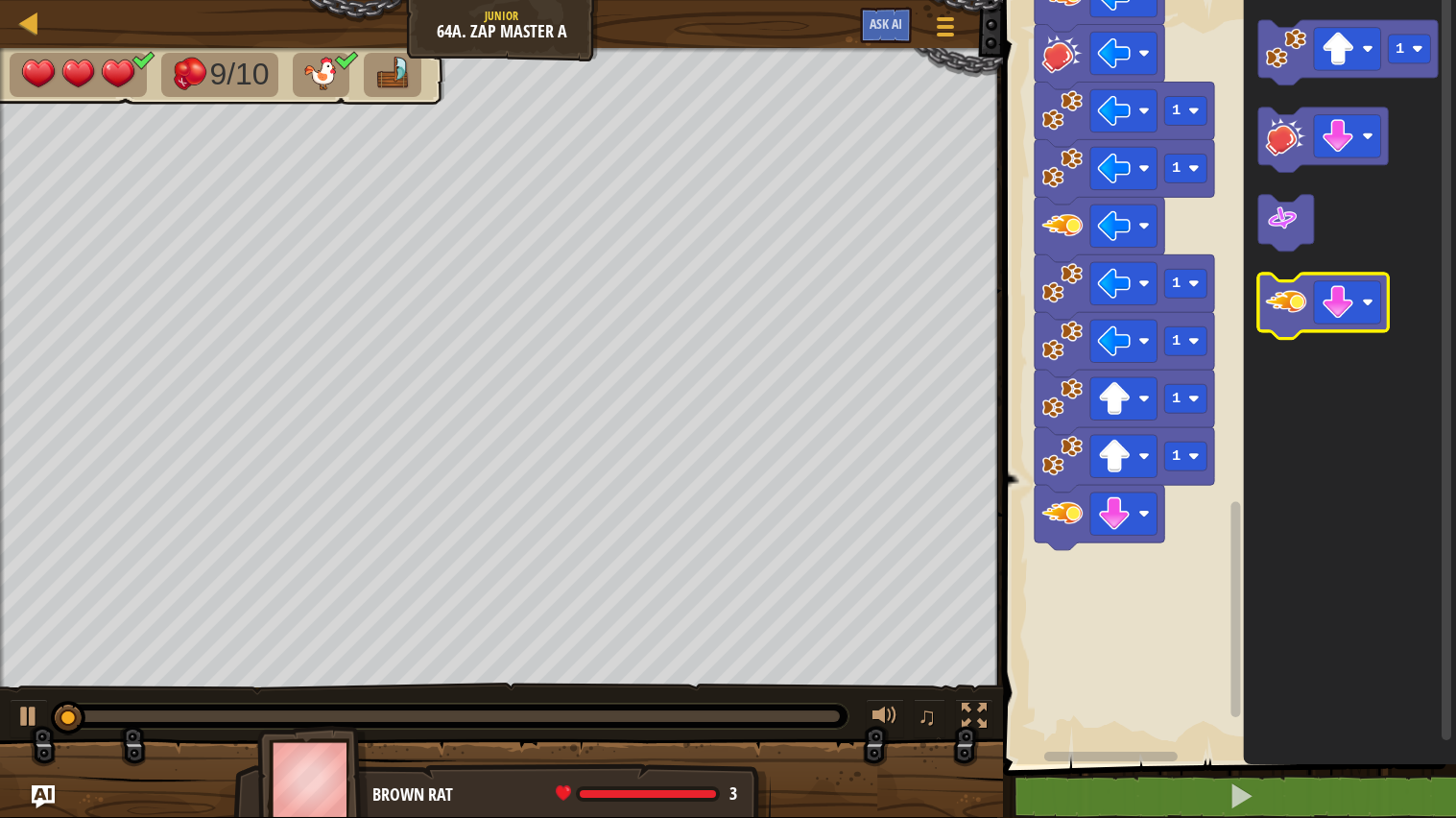
click at [1262, 296] on icon "Blockly Workspace" at bounding box center [1323, 306] width 130 height 65
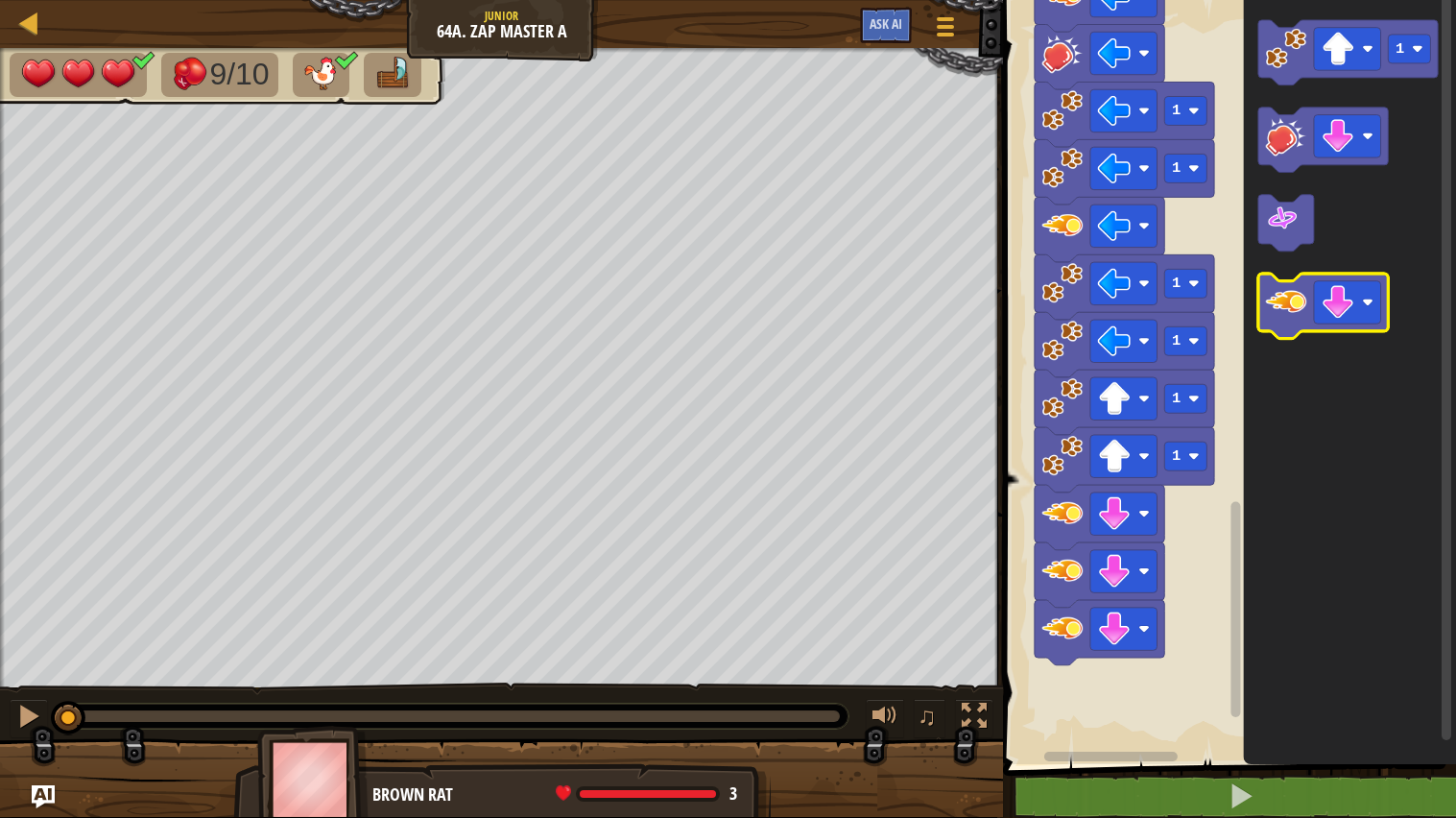
click at [1262, 296] on icon "Blockly Workspace" at bounding box center [1323, 306] width 130 height 65
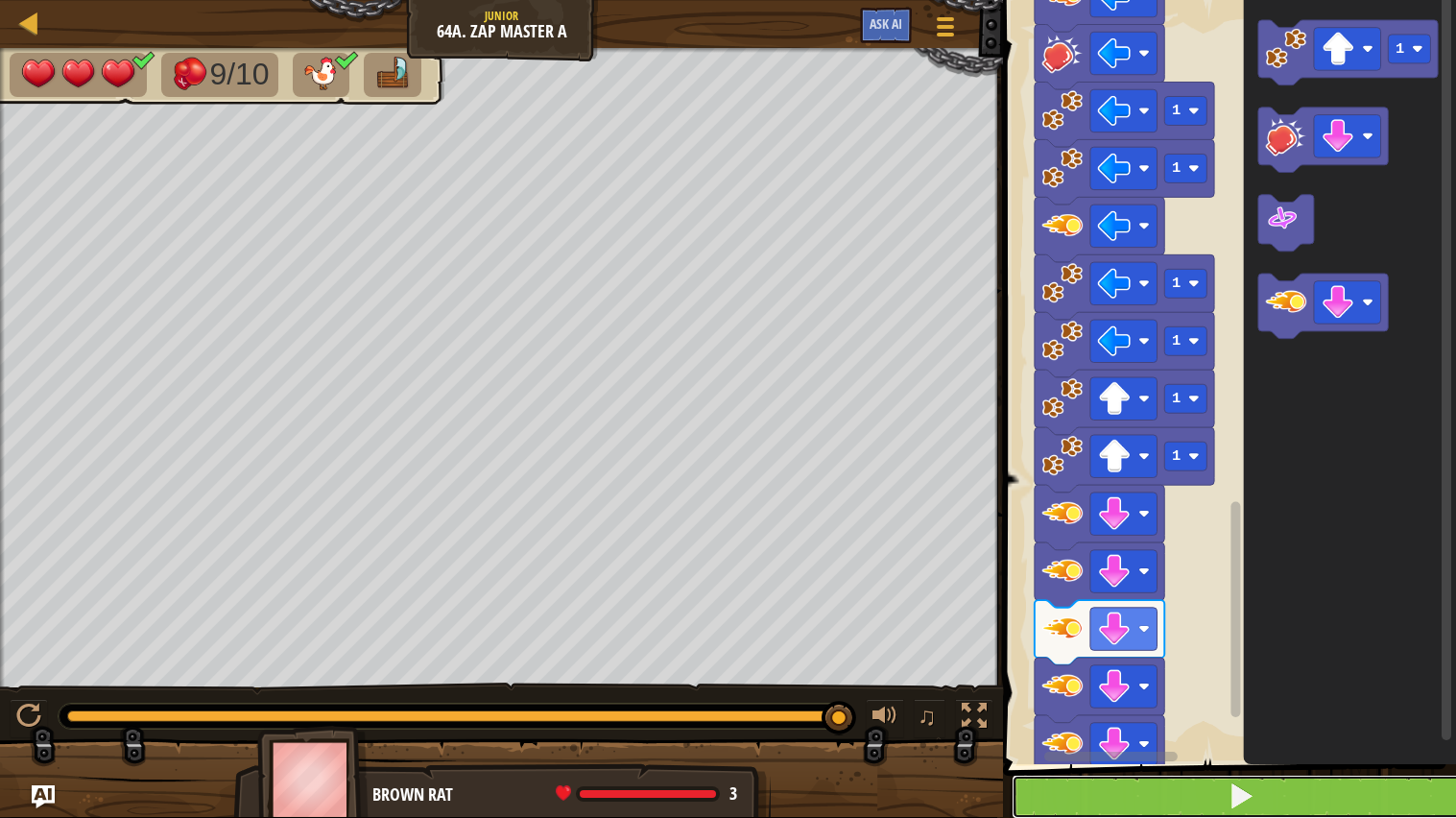
click at [1273, 655] on button at bounding box center [1241, 797] width 459 height 45
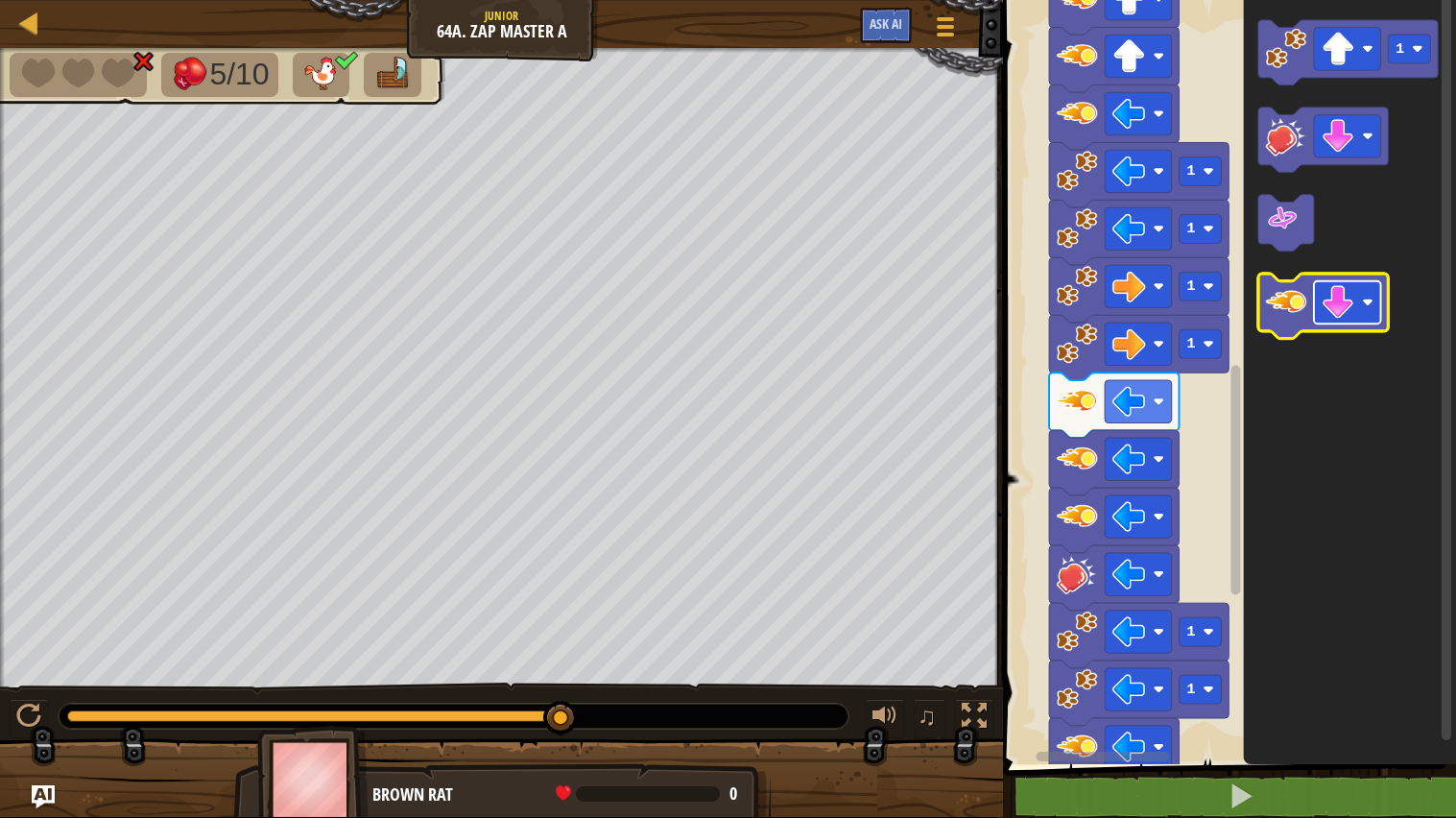
click at [1338, 295] on image "Blockly Workspace" at bounding box center [1338, 302] width 34 height 34
click at [1275, 281] on image "Blockly Workspace" at bounding box center [1287, 301] width 42 height 42
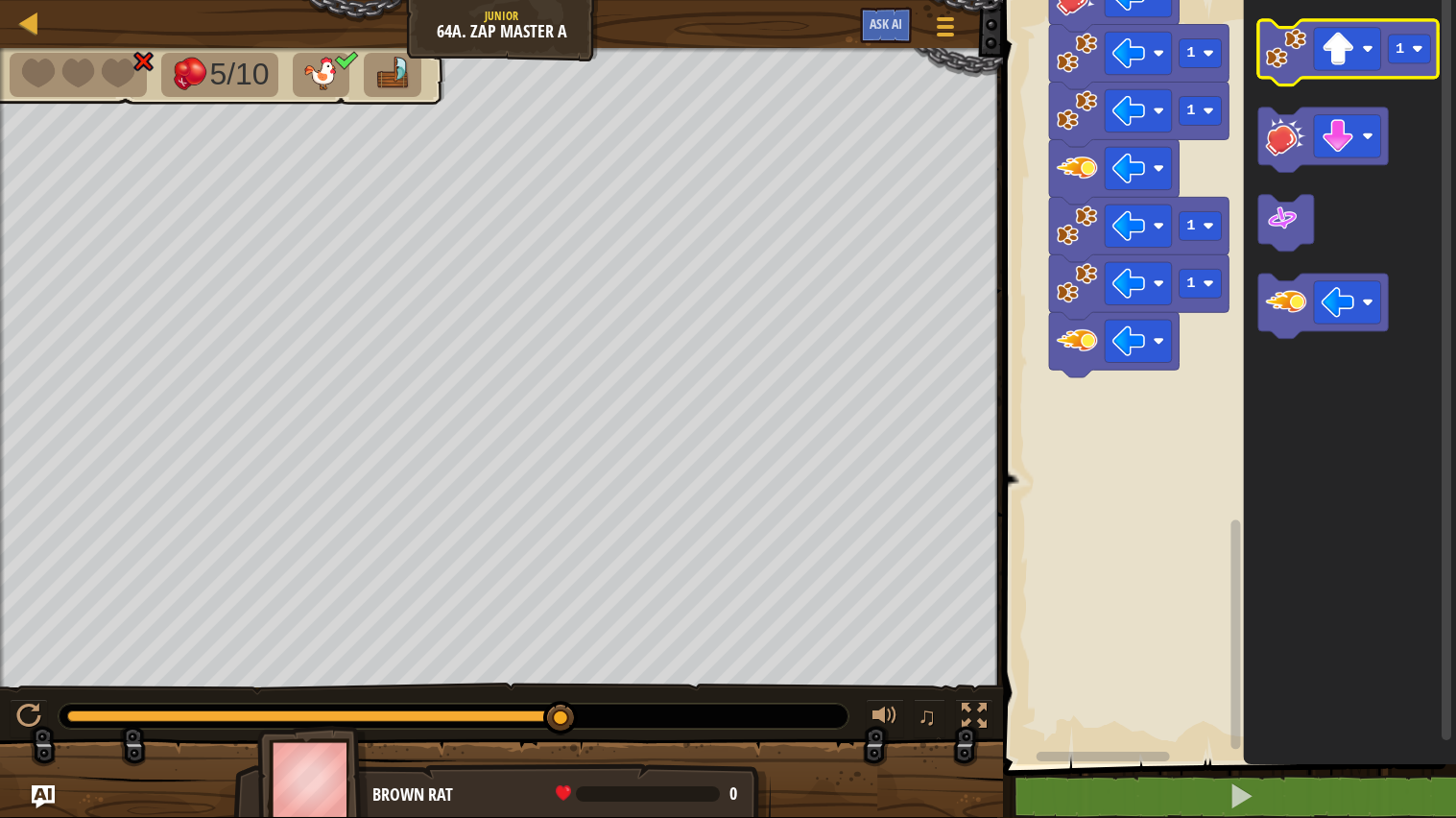
click at [1280, 58] on image "Blockly Workspace" at bounding box center [1287, 48] width 42 height 42
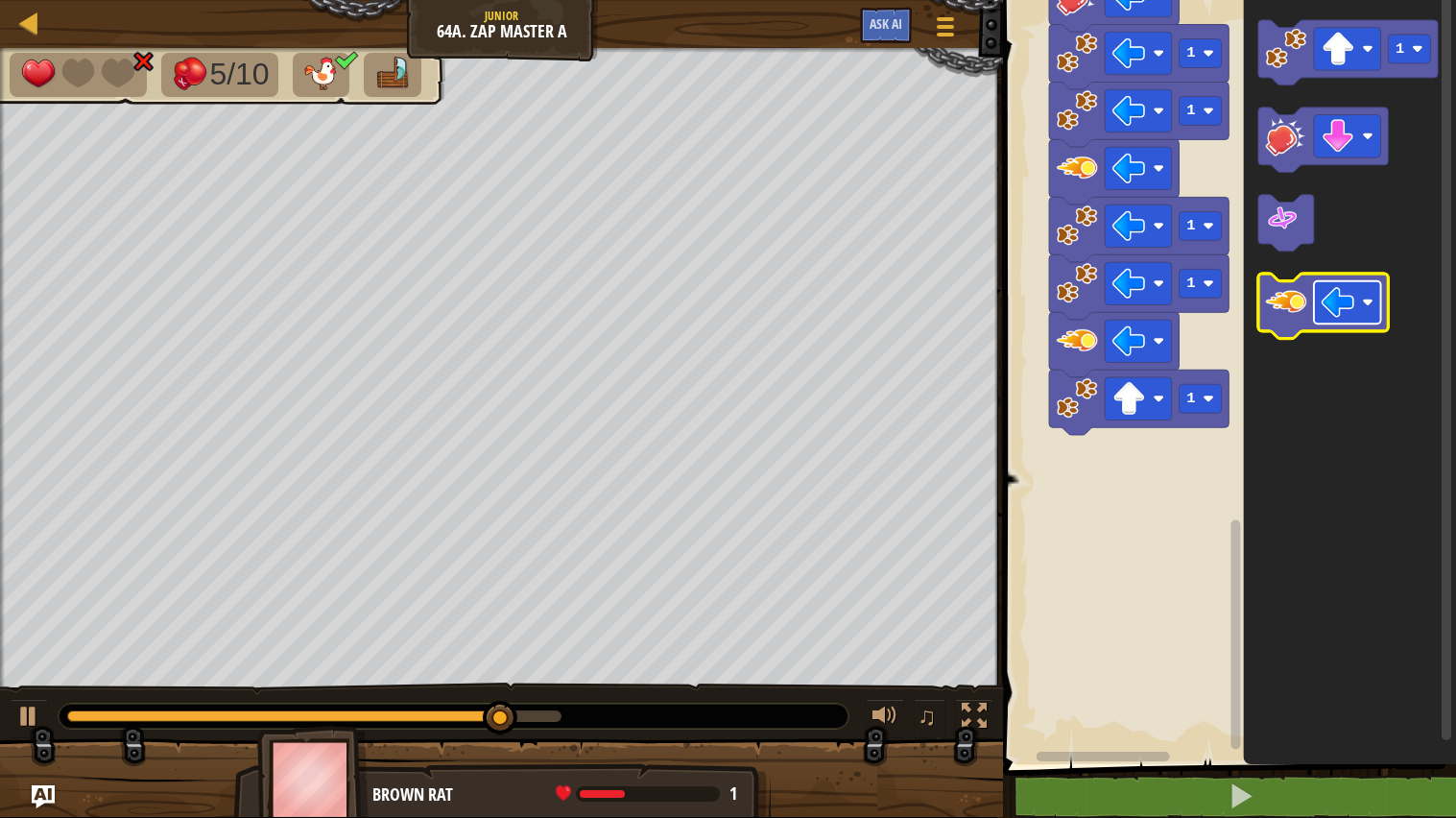
click at [1343, 299] on image "Blockly Workspace" at bounding box center [1338, 302] width 34 height 34
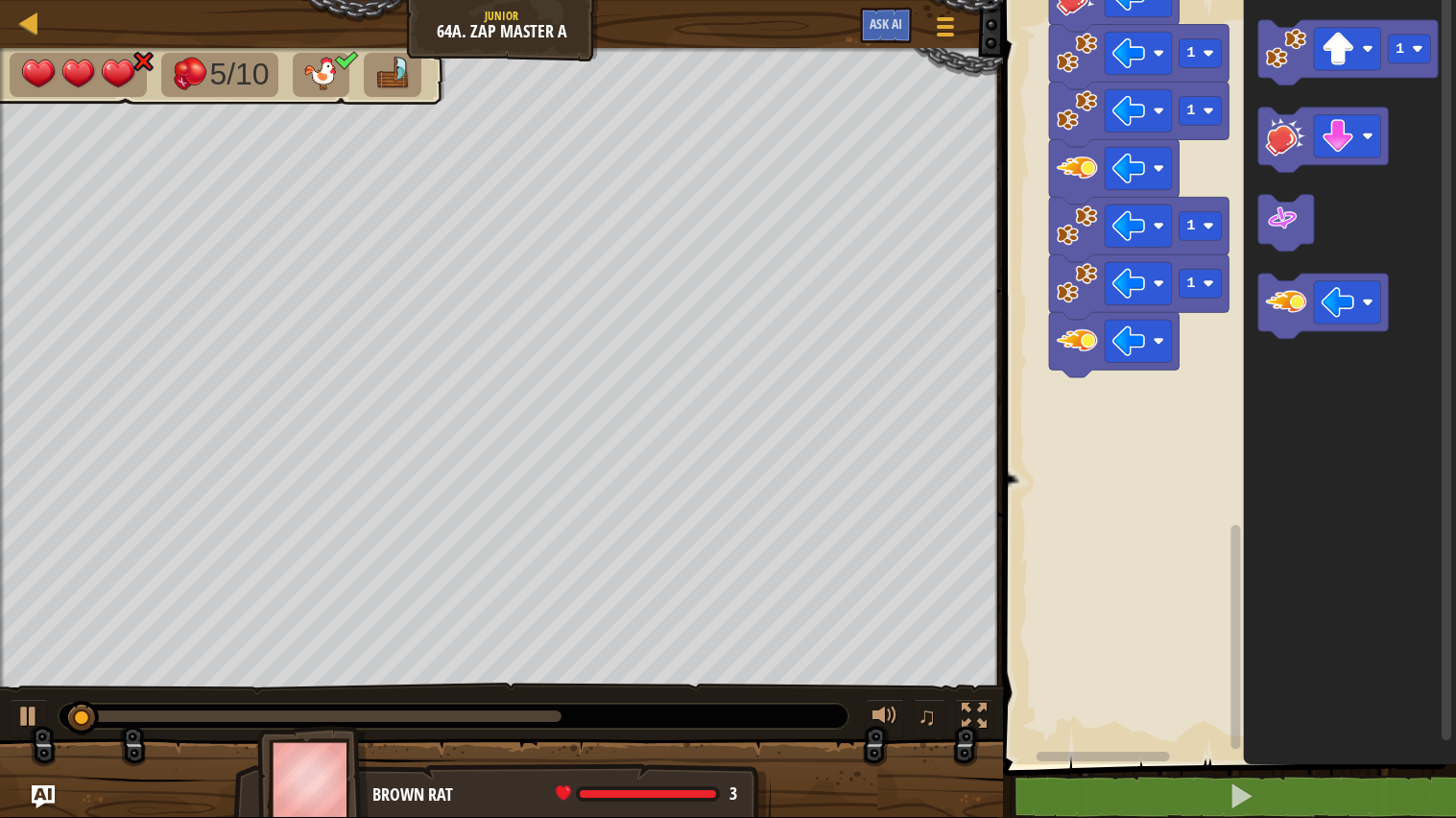
click at [1133, 383] on rect "Blockly Workspace" at bounding box center [1227, 377] width 459 height 773
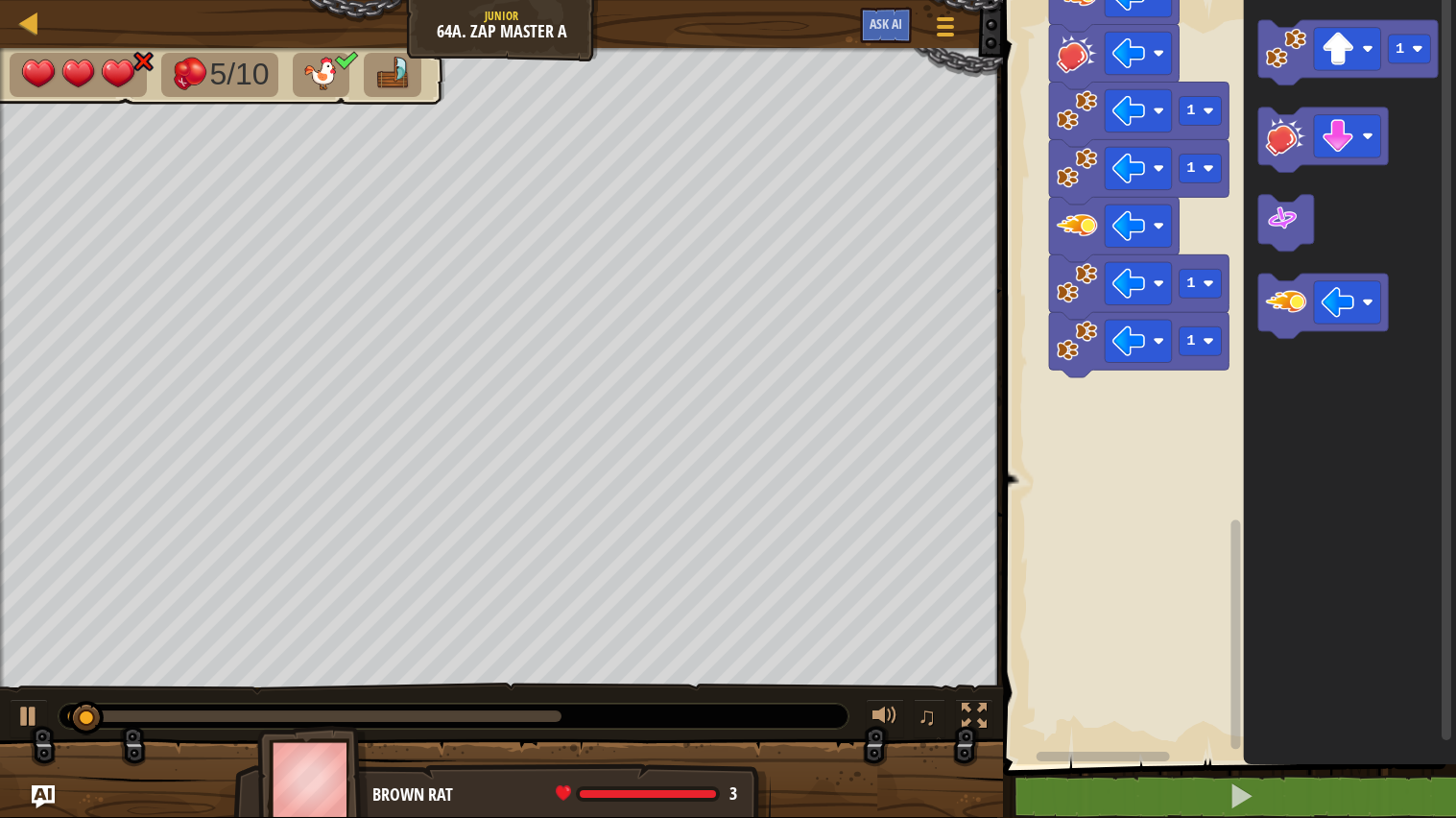
click at [539, 655] on div at bounding box center [453, 716] width 790 height 25
click at [530, 655] on div at bounding box center [314, 716] width 495 height 12
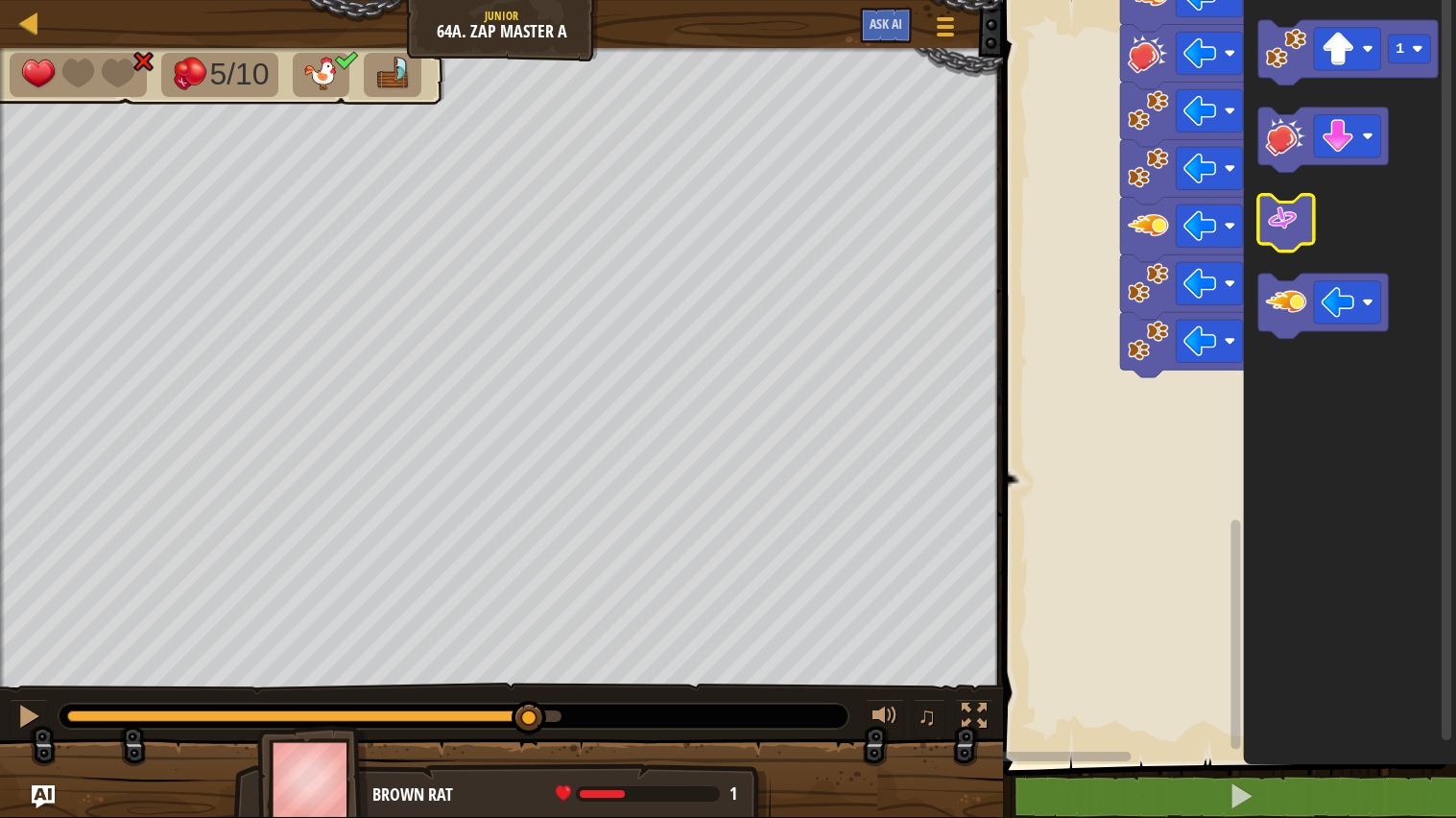
click at [1282, 206] on image "Blockly Workspace" at bounding box center [1283, 218] width 34 height 34
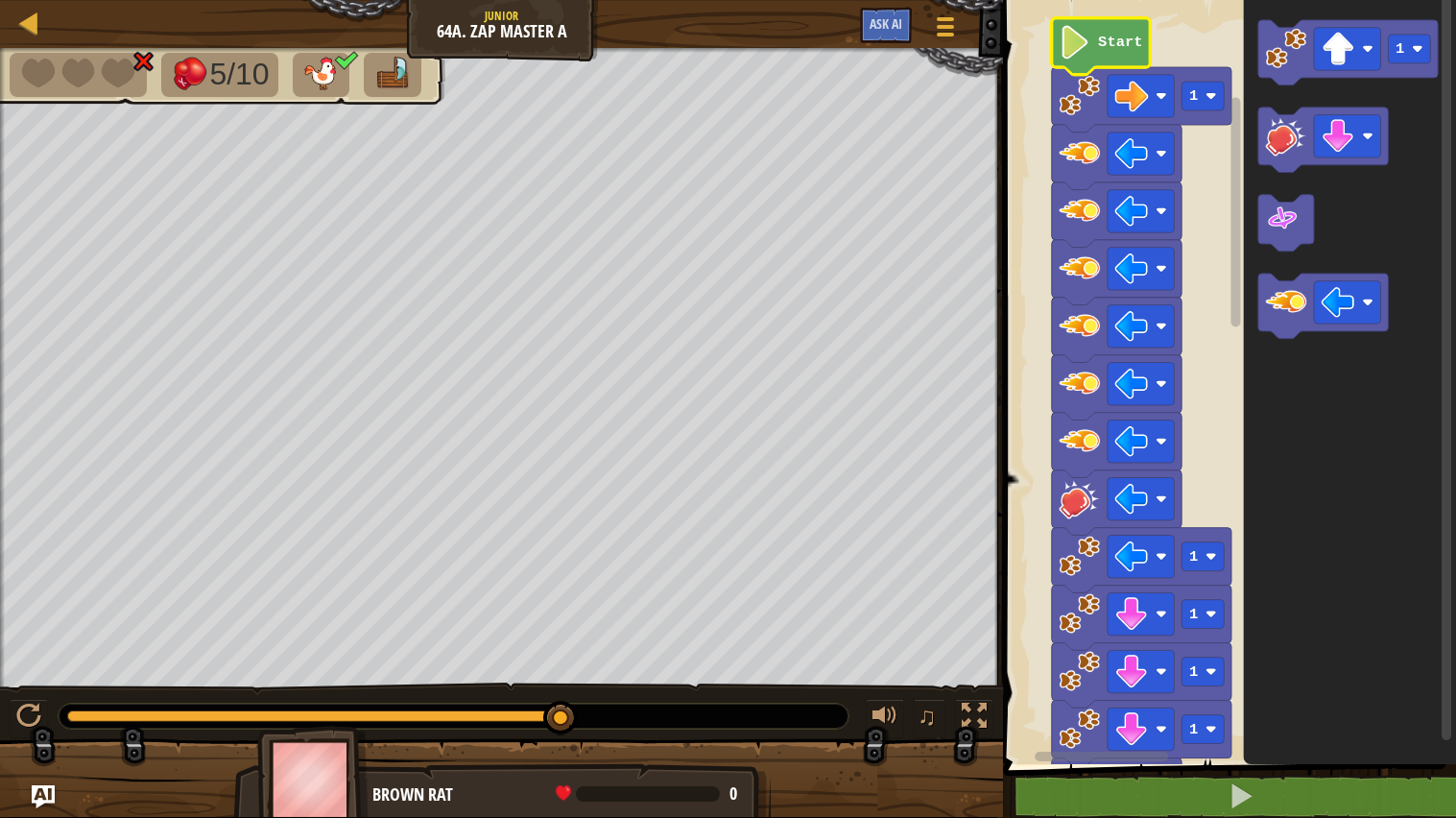
click at [1043, 98] on rect "Blockly Workspace" at bounding box center [1227, 377] width 459 height 773
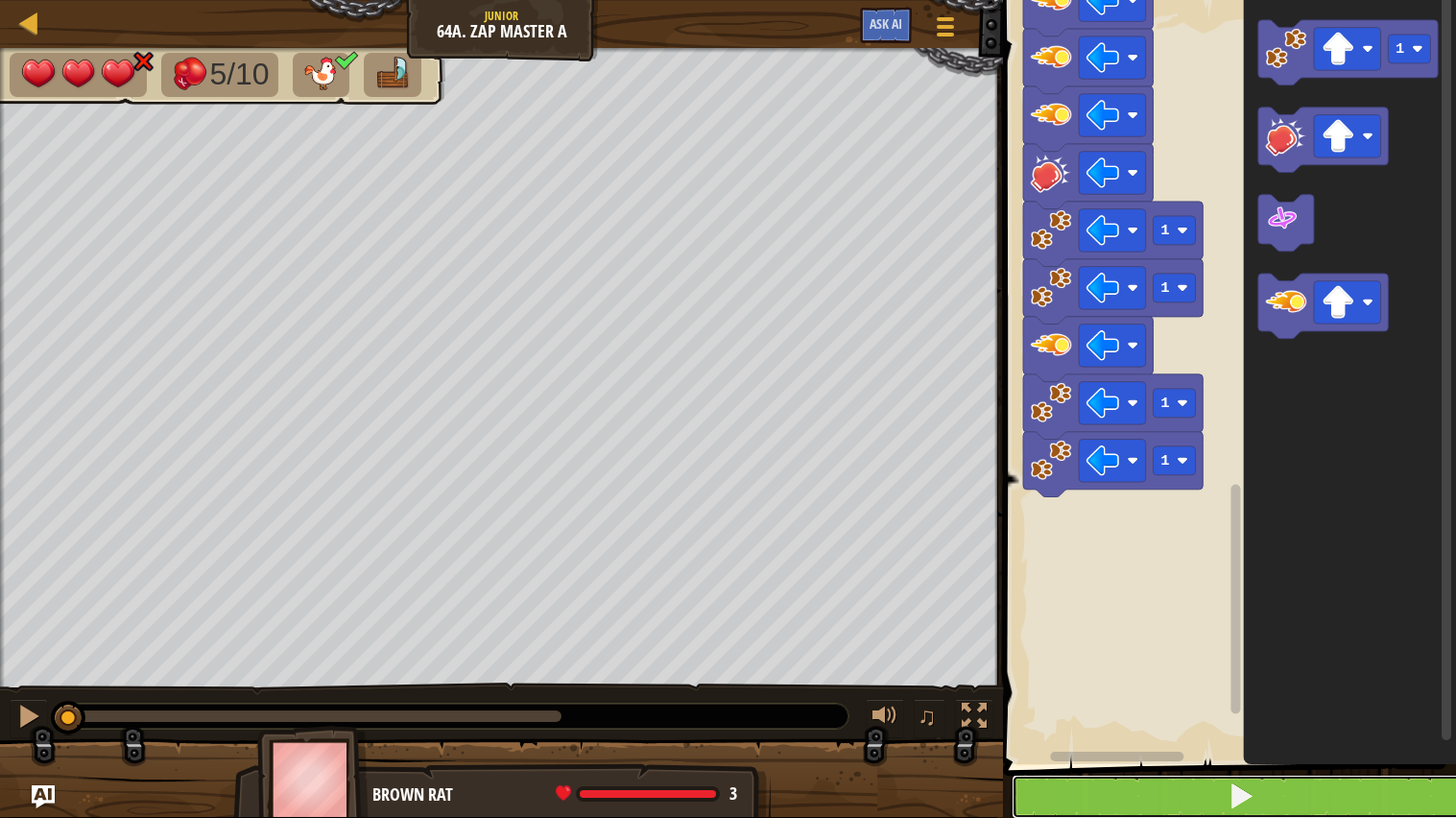
click at [1045, 655] on button at bounding box center [1241, 797] width 459 height 45
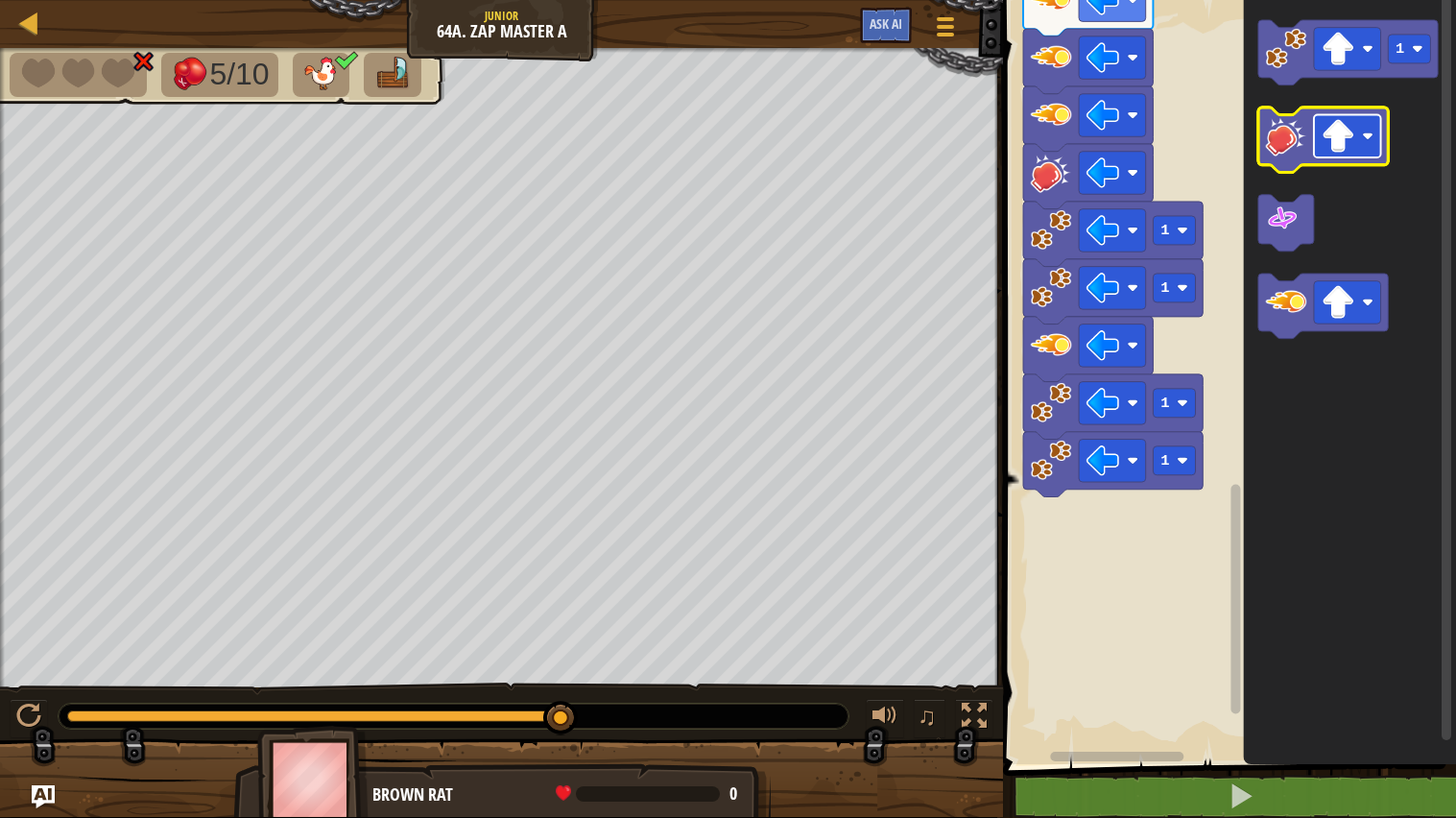
click at [1332, 136] on image "Blockly Workspace" at bounding box center [1338, 136] width 34 height 34
click at [1278, 136] on image "Blockly Workspace" at bounding box center [1287, 136] width 42 height 42
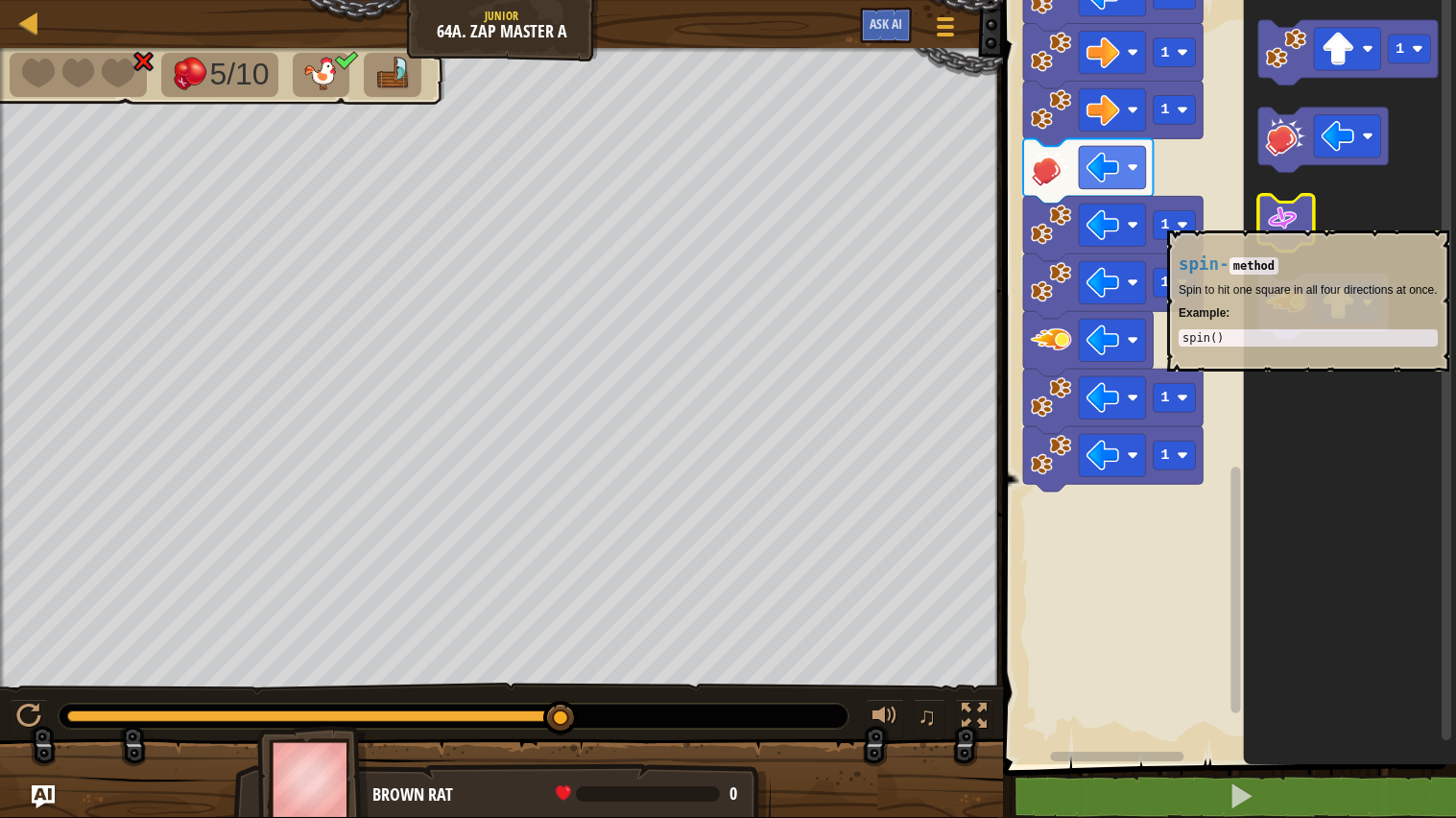
click at [1297, 221] on image "Blockly Workspace" at bounding box center [1283, 218] width 34 height 34
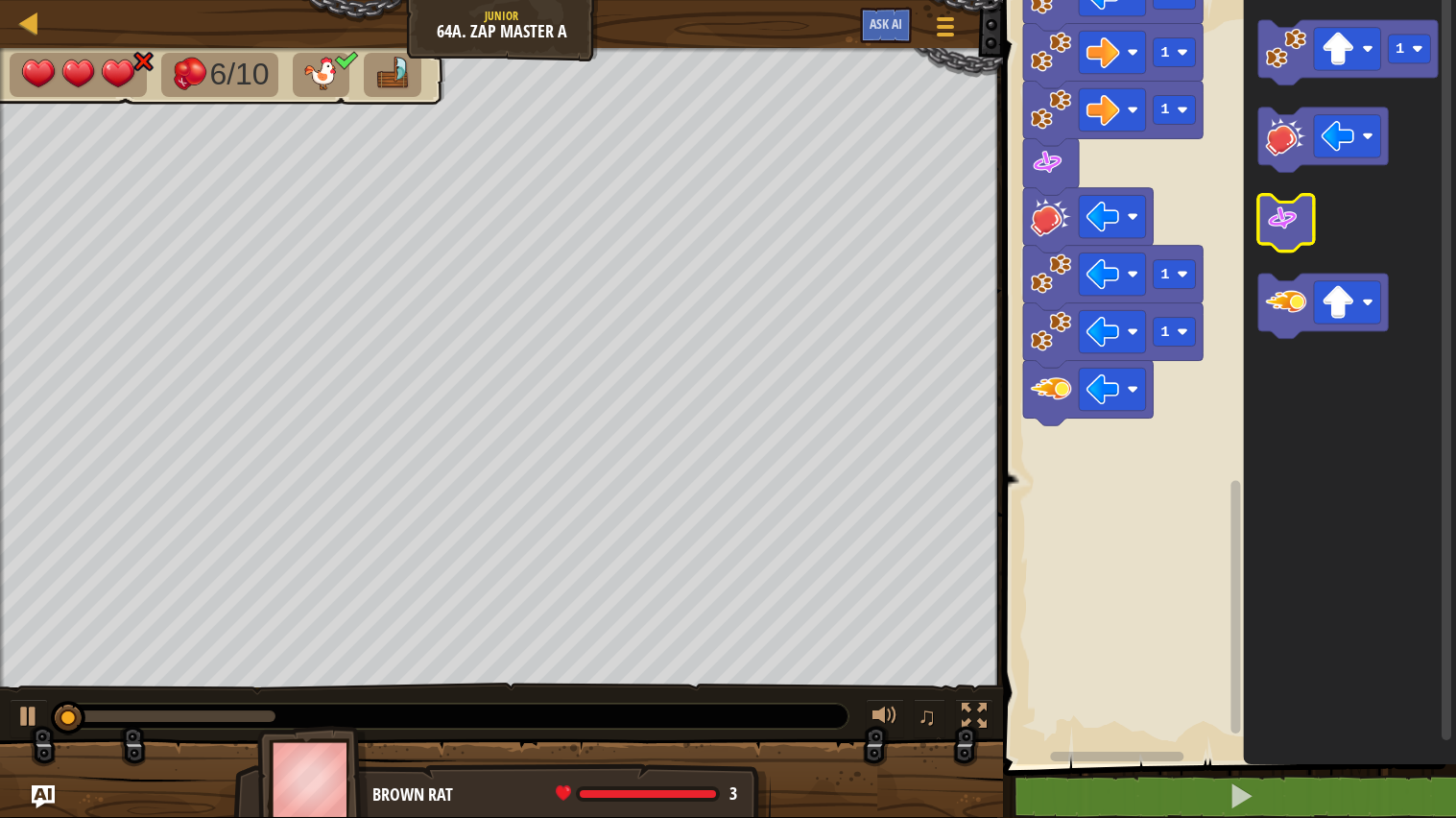
click at [1275, 217] on image "Blockly Workspace" at bounding box center [1283, 218] width 34 height 34
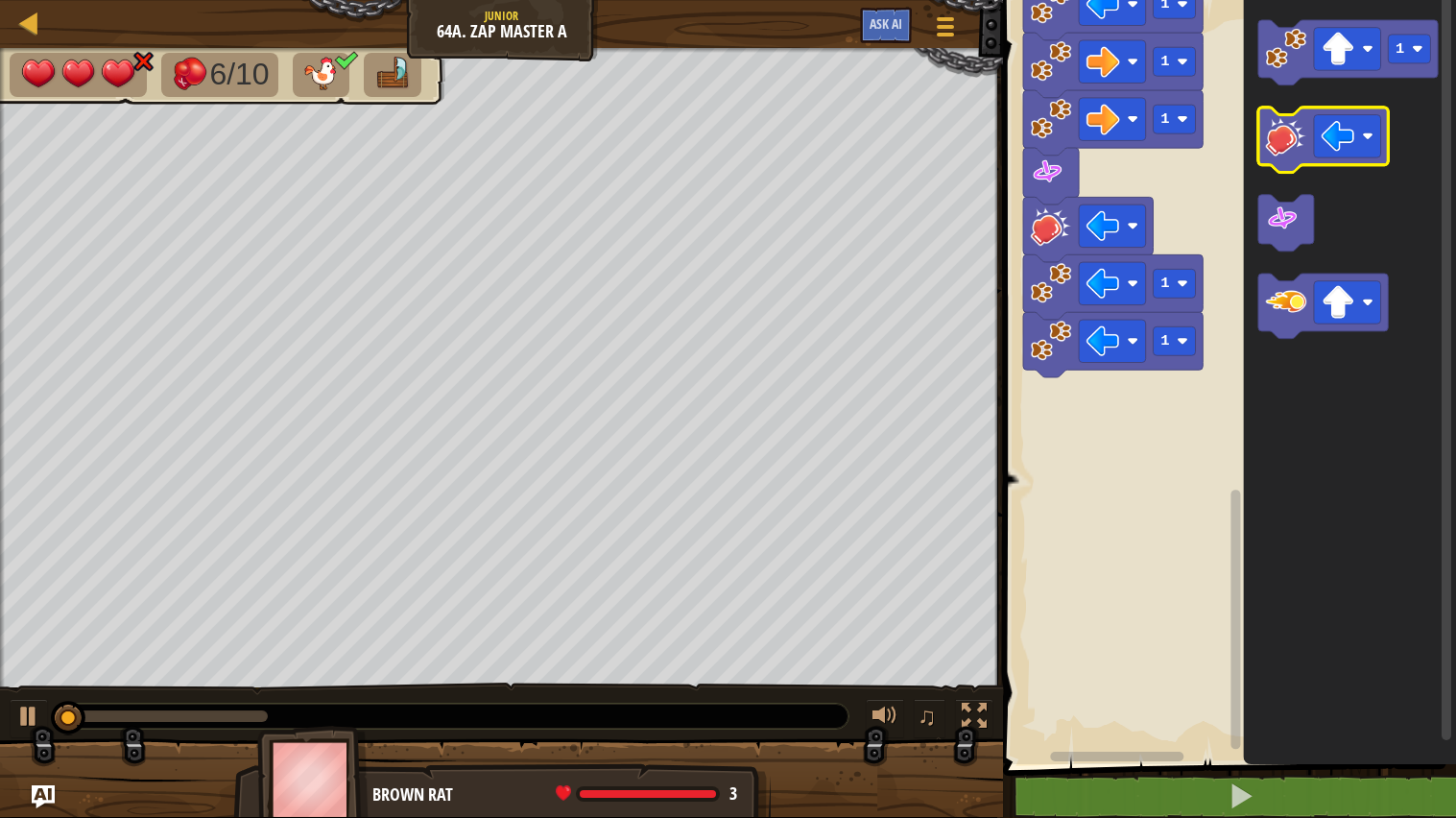
click at [1297, 162] on icon "Blockly Workspace" at bounding box center [1323, 139] width 130 height 65
